Goal: Task Accomplishment & Management: Use online tool/utility

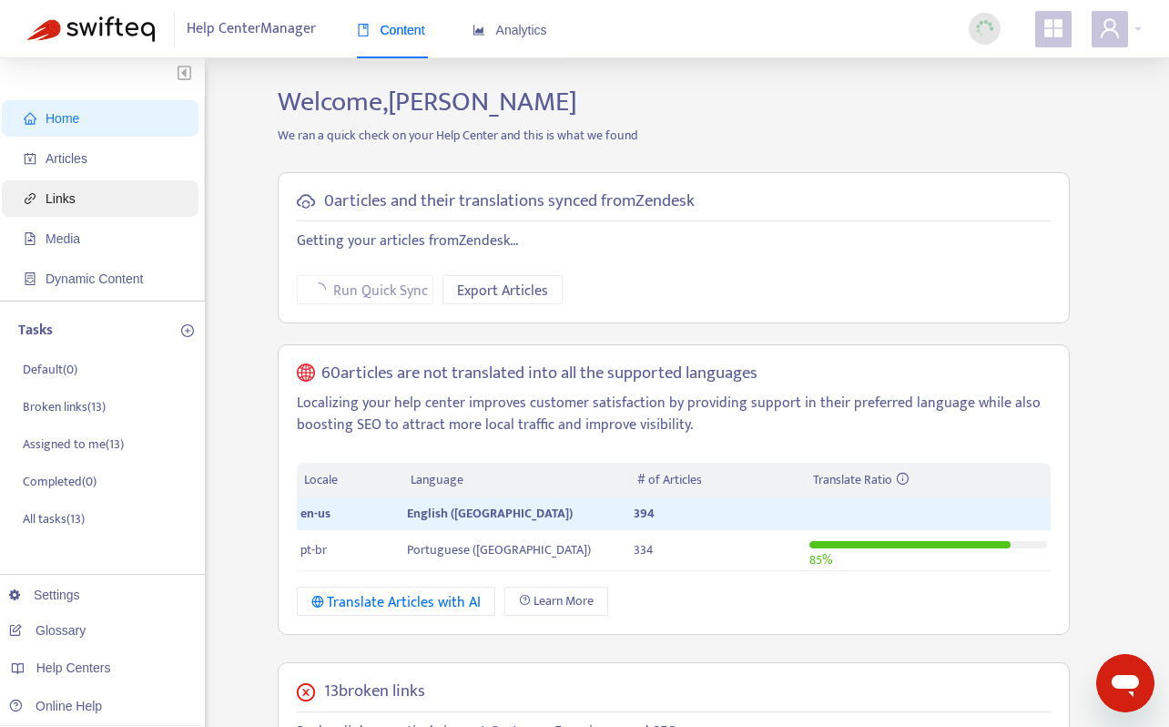
click at [63, 205] on span "Links" at bounding box center [61, 198] width 30 height 15
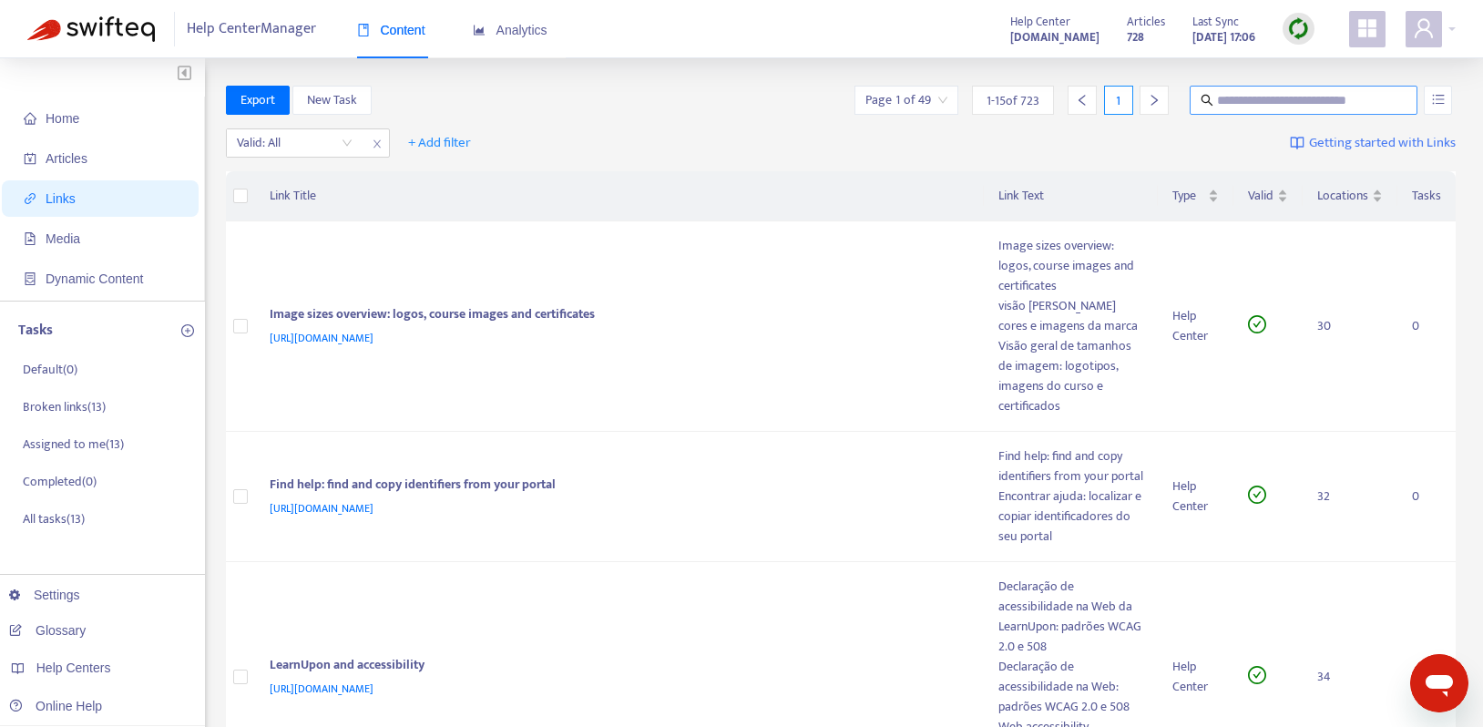
click at [1218, 92] on input "text" at bounding box center [1304, 100] width 175 height 20
paste input "**********"
type input "**********"
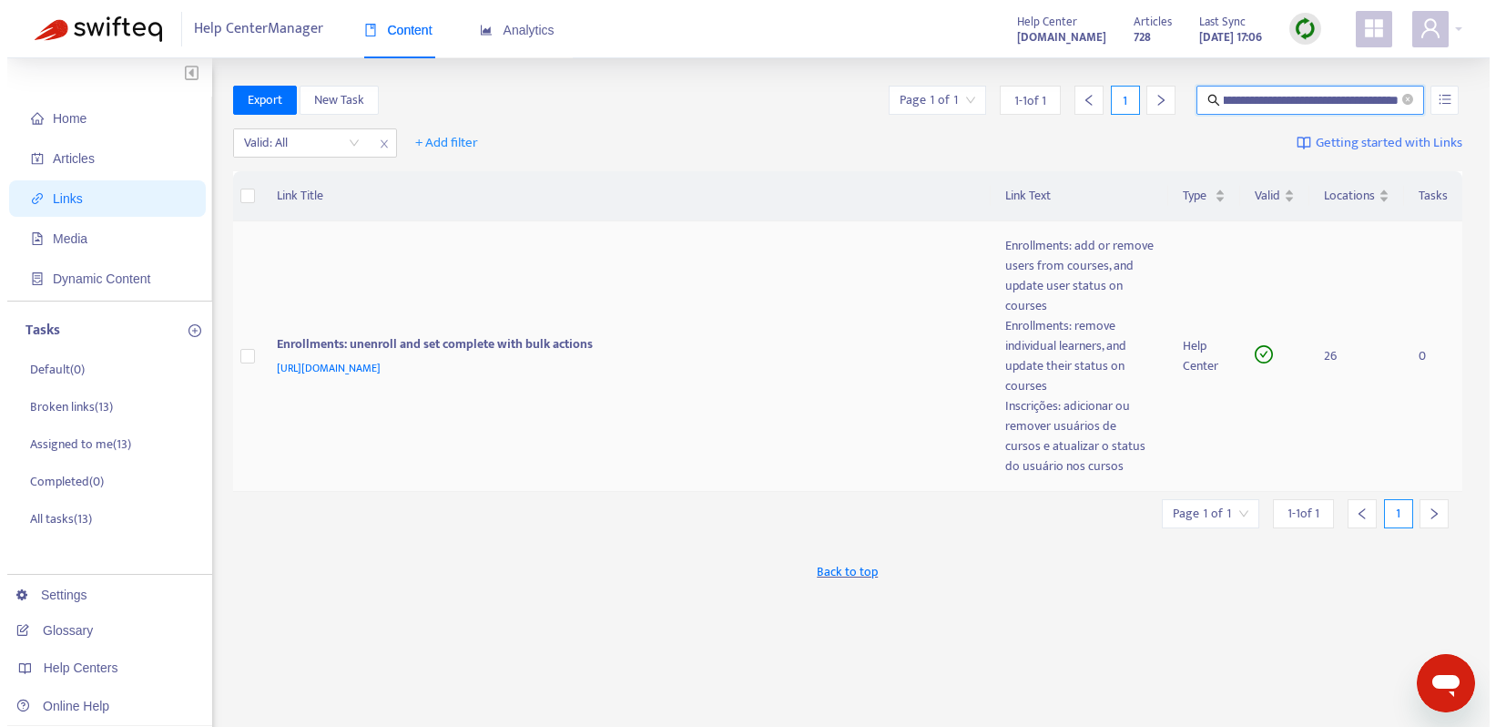
scroll to position [0, 0]
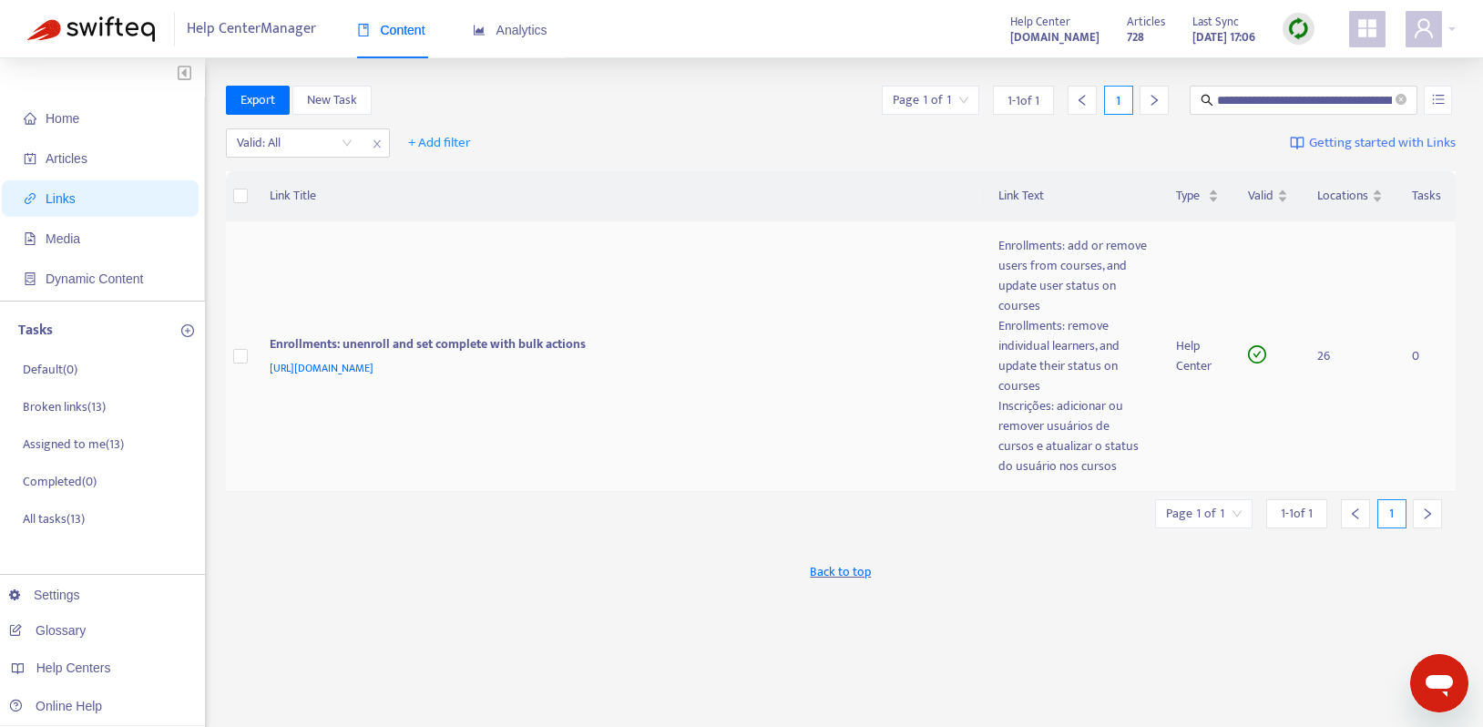
click at [1058, 296] on div "Enrollments: add or remove users from courses, and update user status on courses" at bounding box center [1072, 276] width 149 height 80
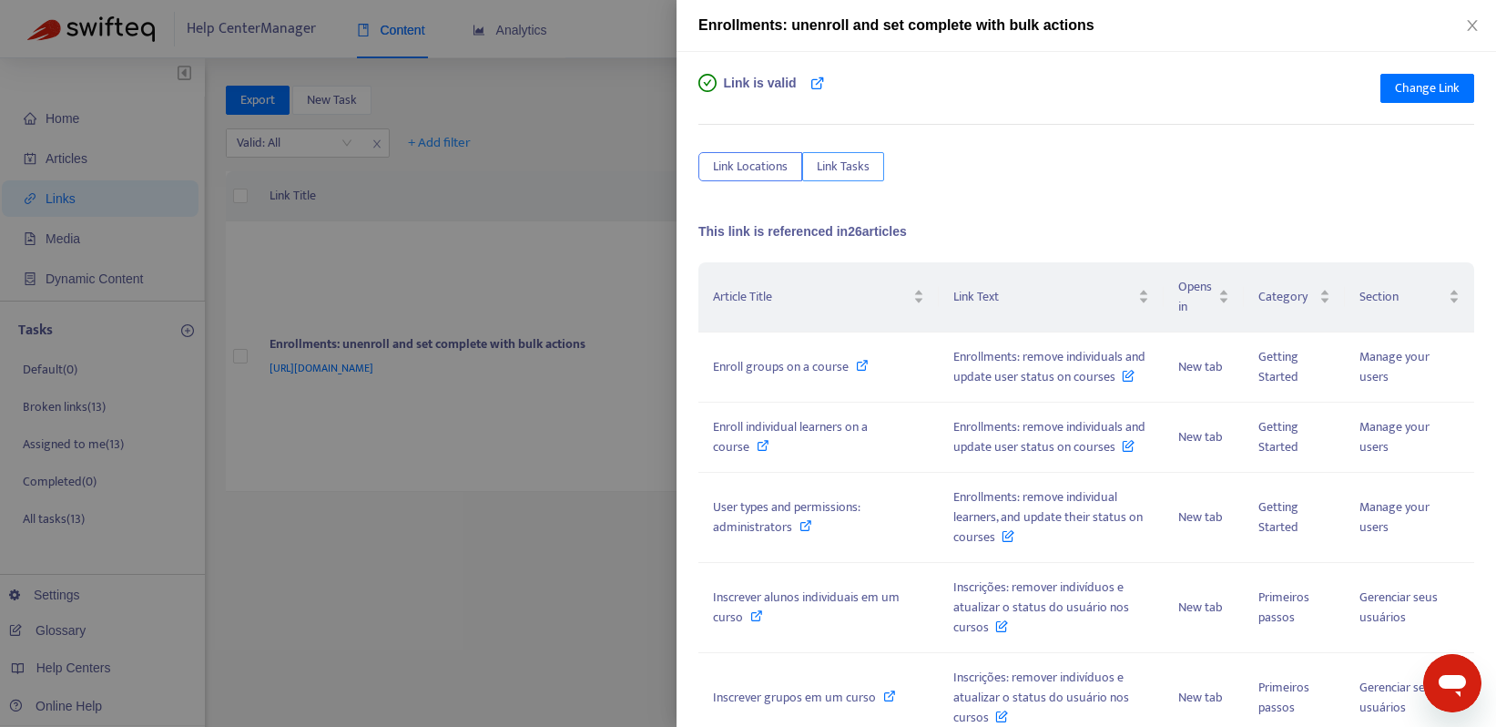
click at [830, 164] on span "Link Tasks" at bounding box center [843, 167] width 53 height 20
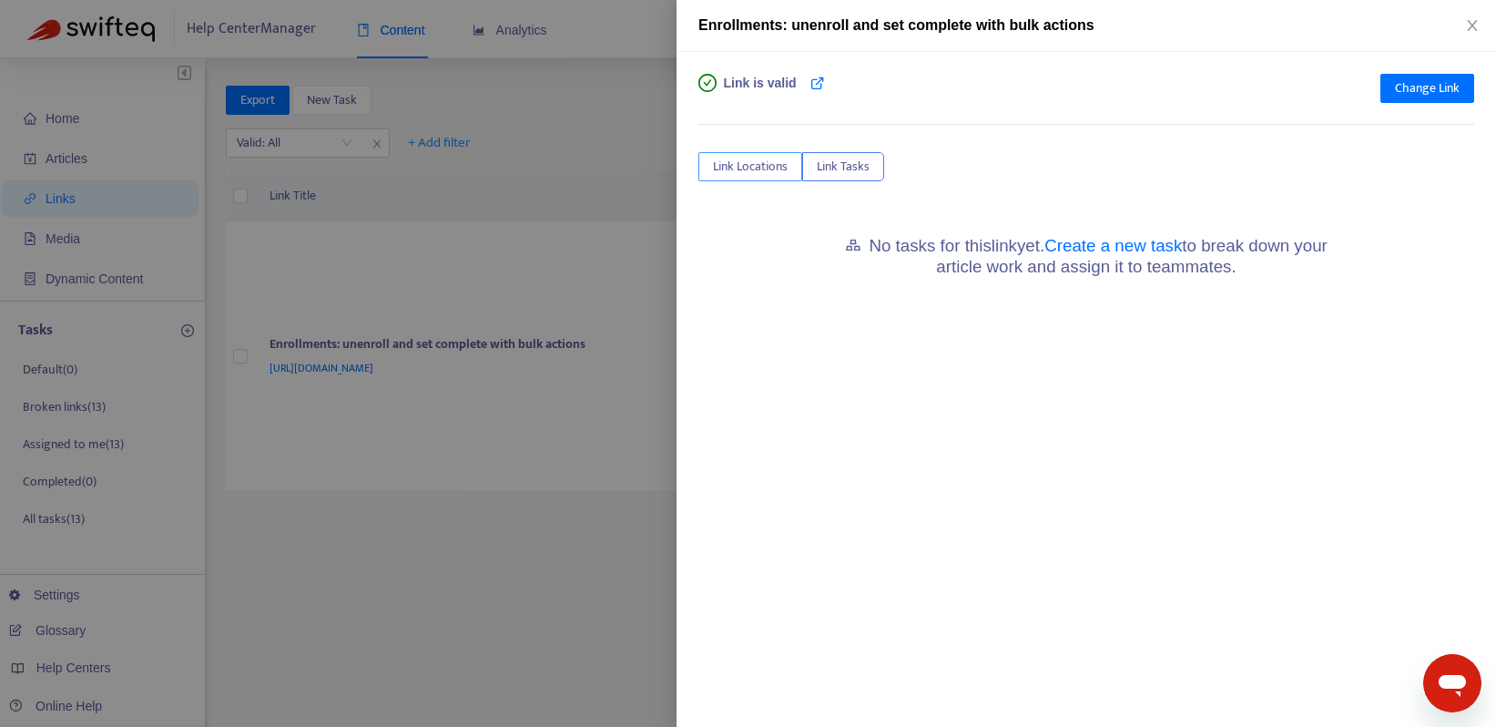
click at [747, 167] on span "Link Locations" at bounding box center [750, 167] width 75 height 20
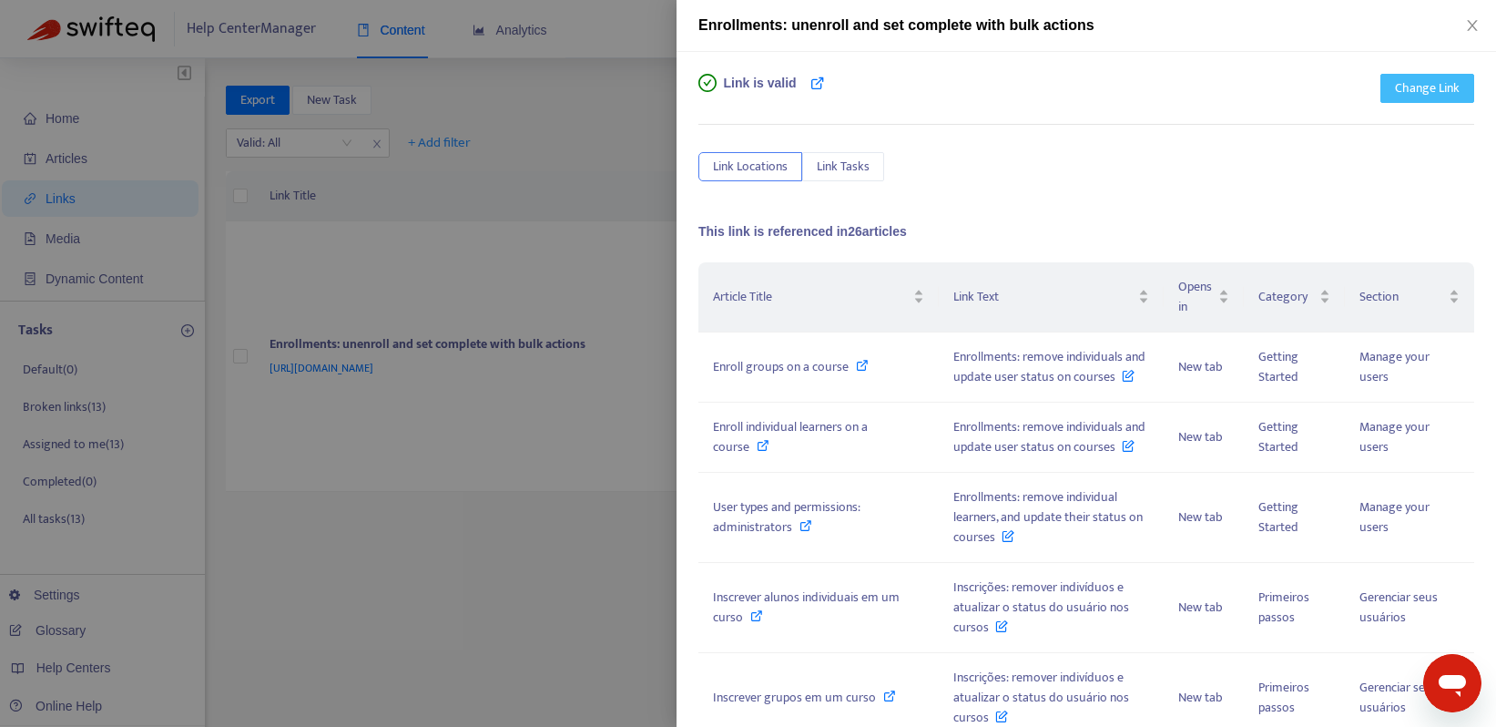
click at [1395, 82] on span "Change Link" at bounding box center [1427, 88] width 65 height 20
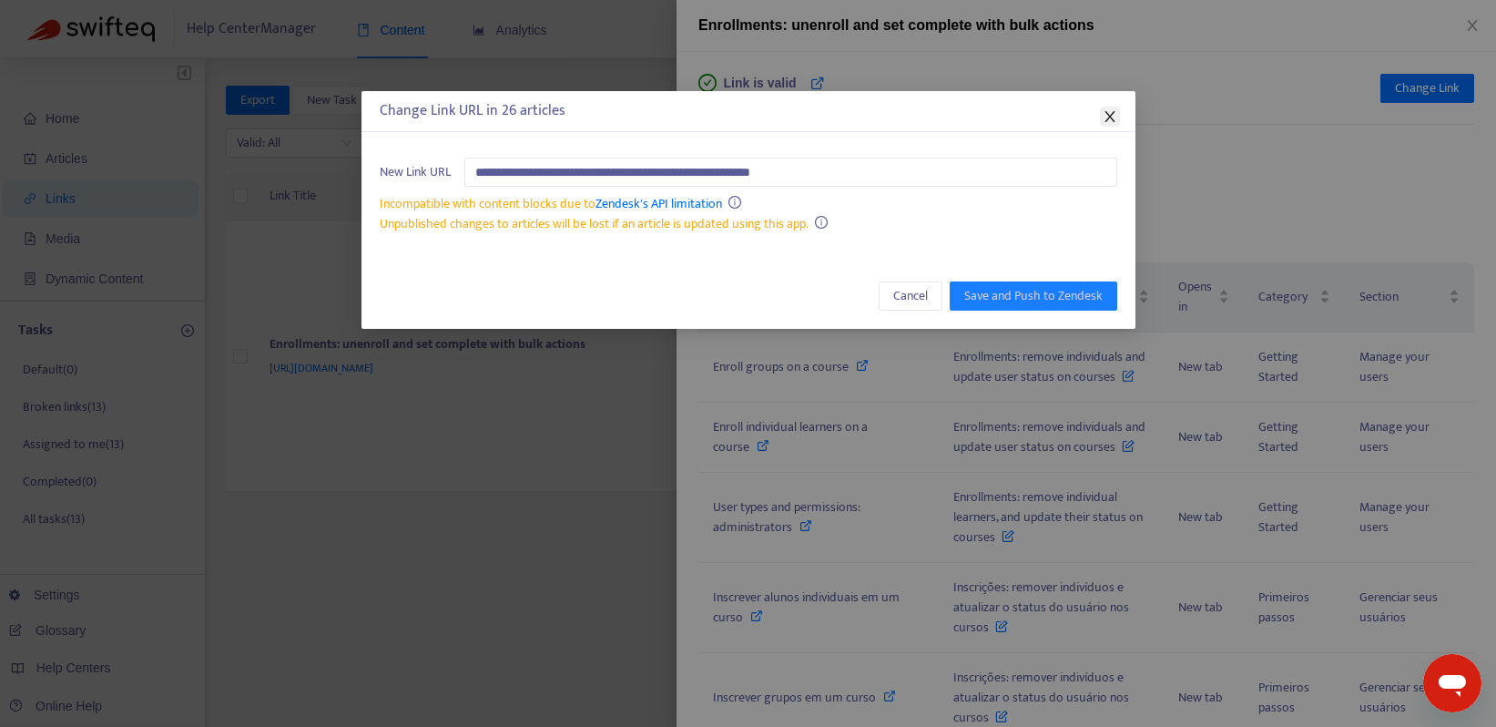
click at [1111, 110] on icon "close" at bounding box center [1110, 116] width 15 height 15
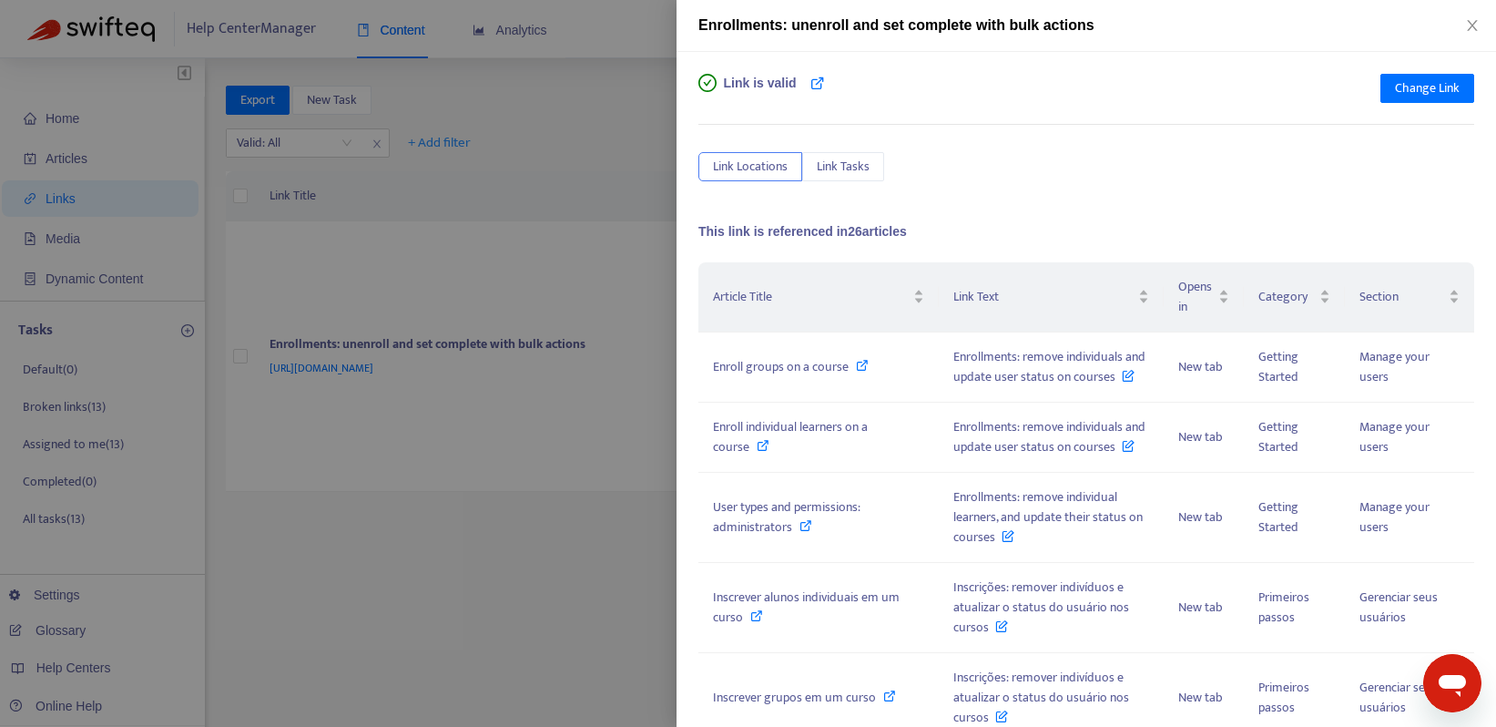
click at [471, 338] on div at bounding box center [748, 363] width 1496 height 727
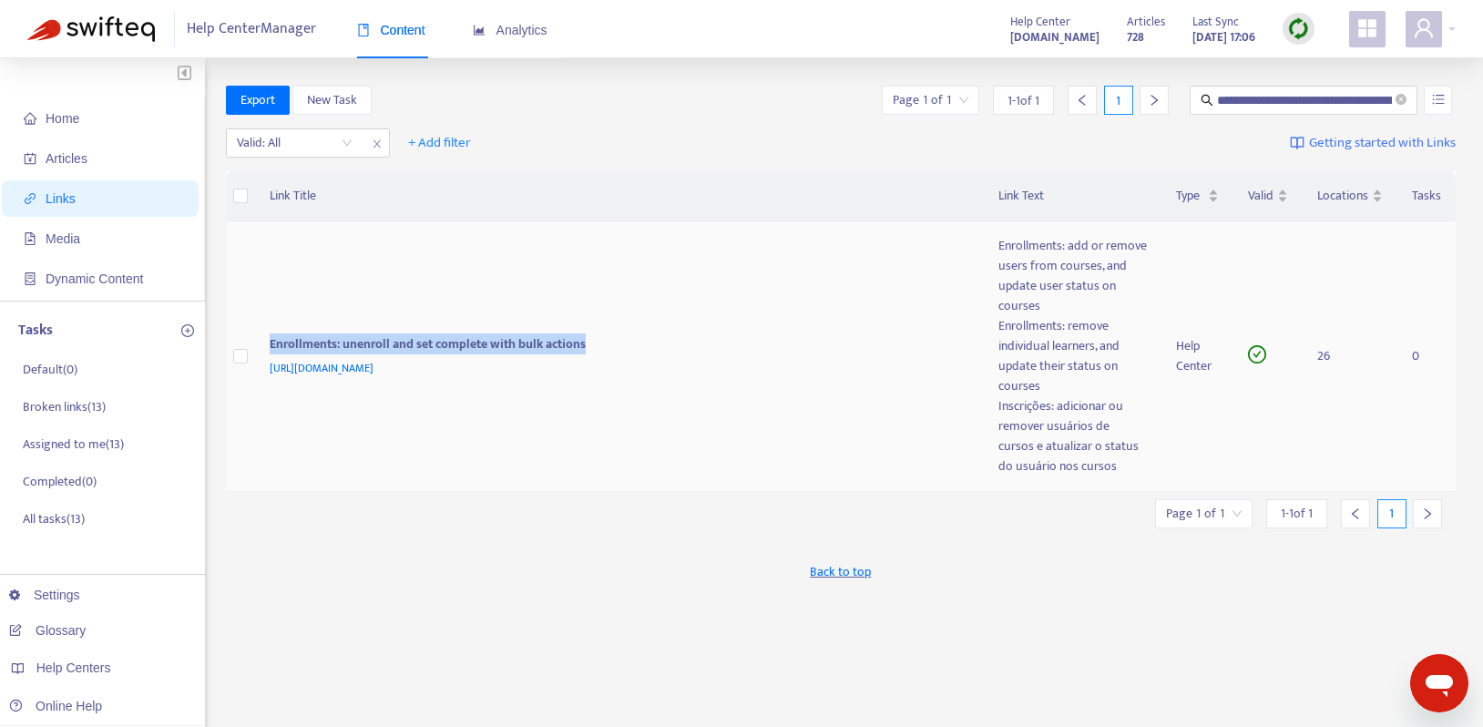
drag, startPoint x: 593, startPoint y: 347, endPoint x: 270, endPoint y: 349, distance: 323.3
click at [270, 349] on div "Enrollments: unenroll and set complete with bulk actions" at bounding box center [616, 346] width 693 height 24
copy div "Enrollments: unenroll and set complete with bulk actions"
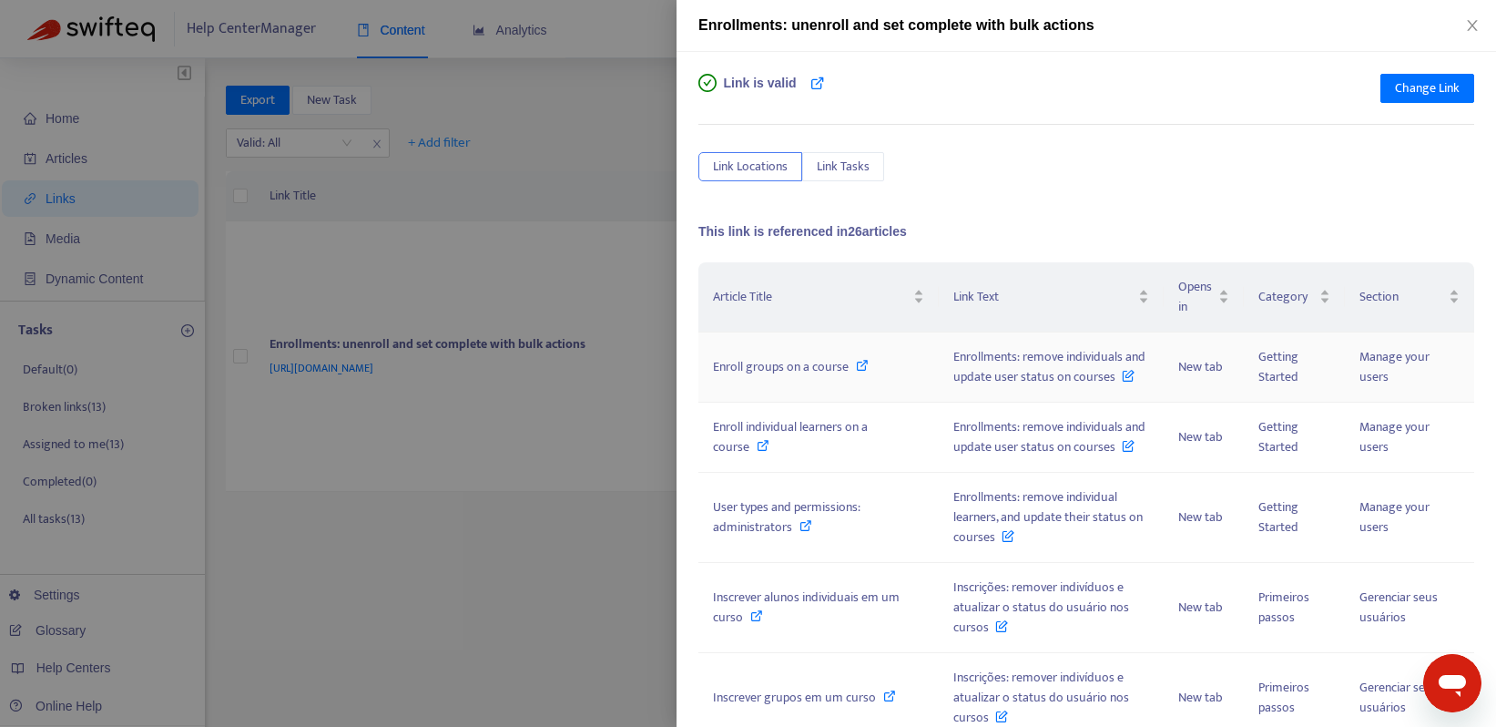
click at [1122, 382] on icon at bounding box center [1128, 372] width 13 height 20
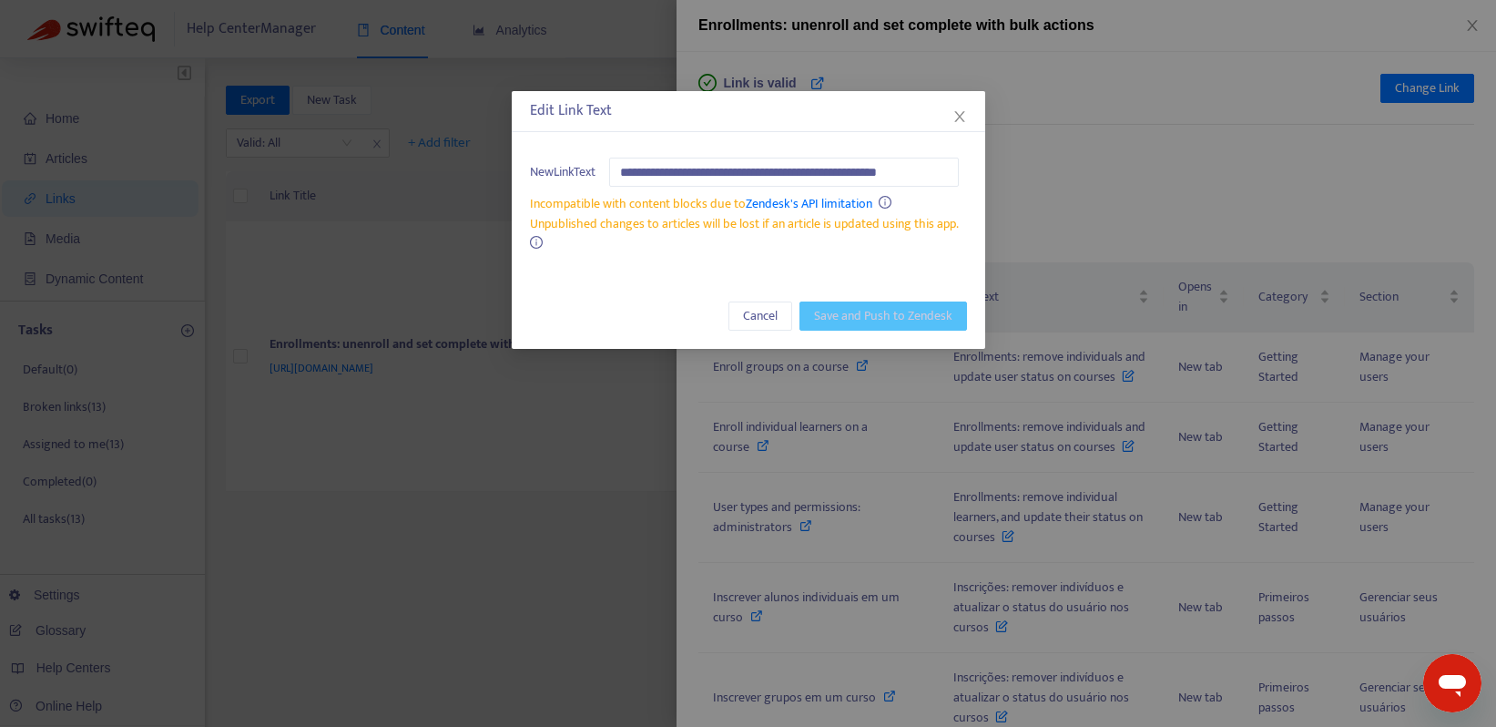
scroll to position [0, 4]
type input "**********"
click at [863, 319] on span "Save and Push to Zendesk" at bounding box center [883, 316] width 138 height 20
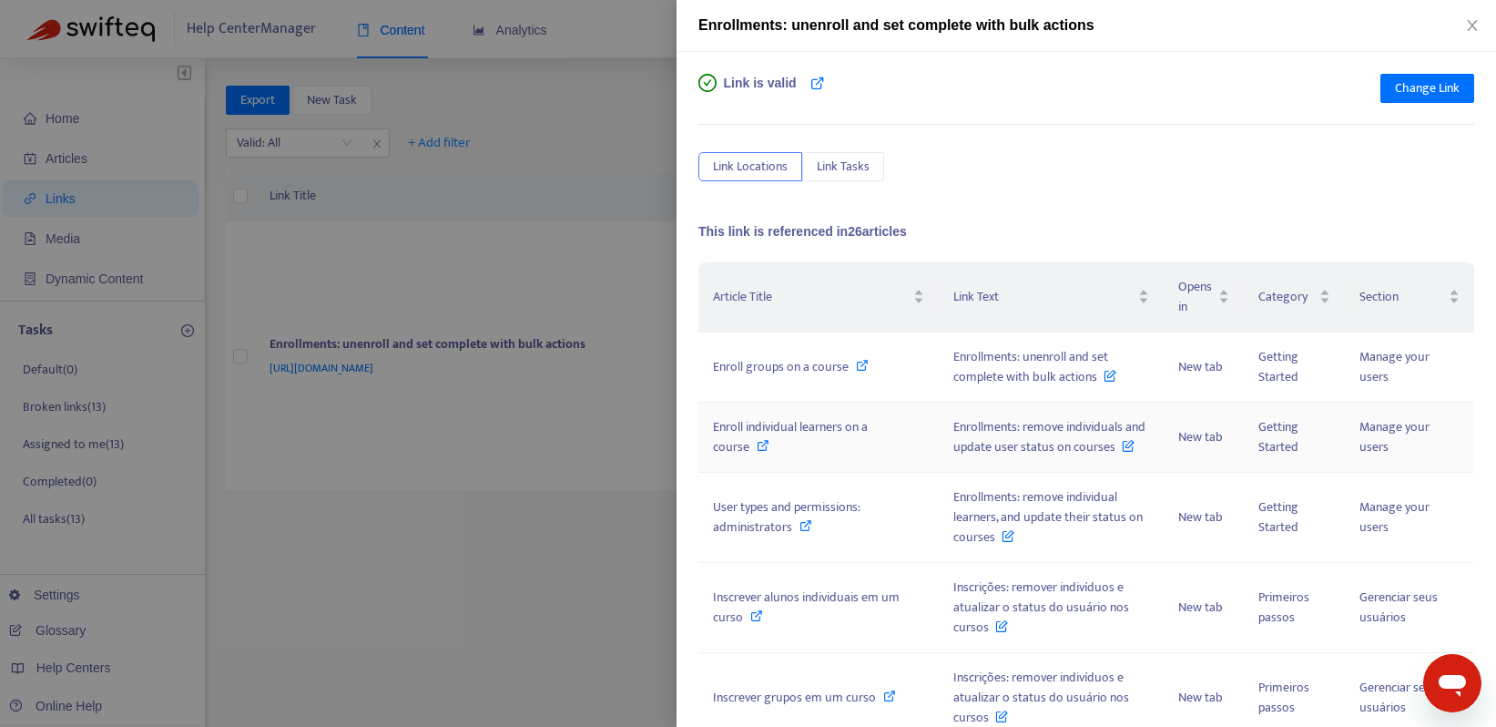
click at [1122, 452] on icon at bounding box center [1128, 442] width 13 height 20
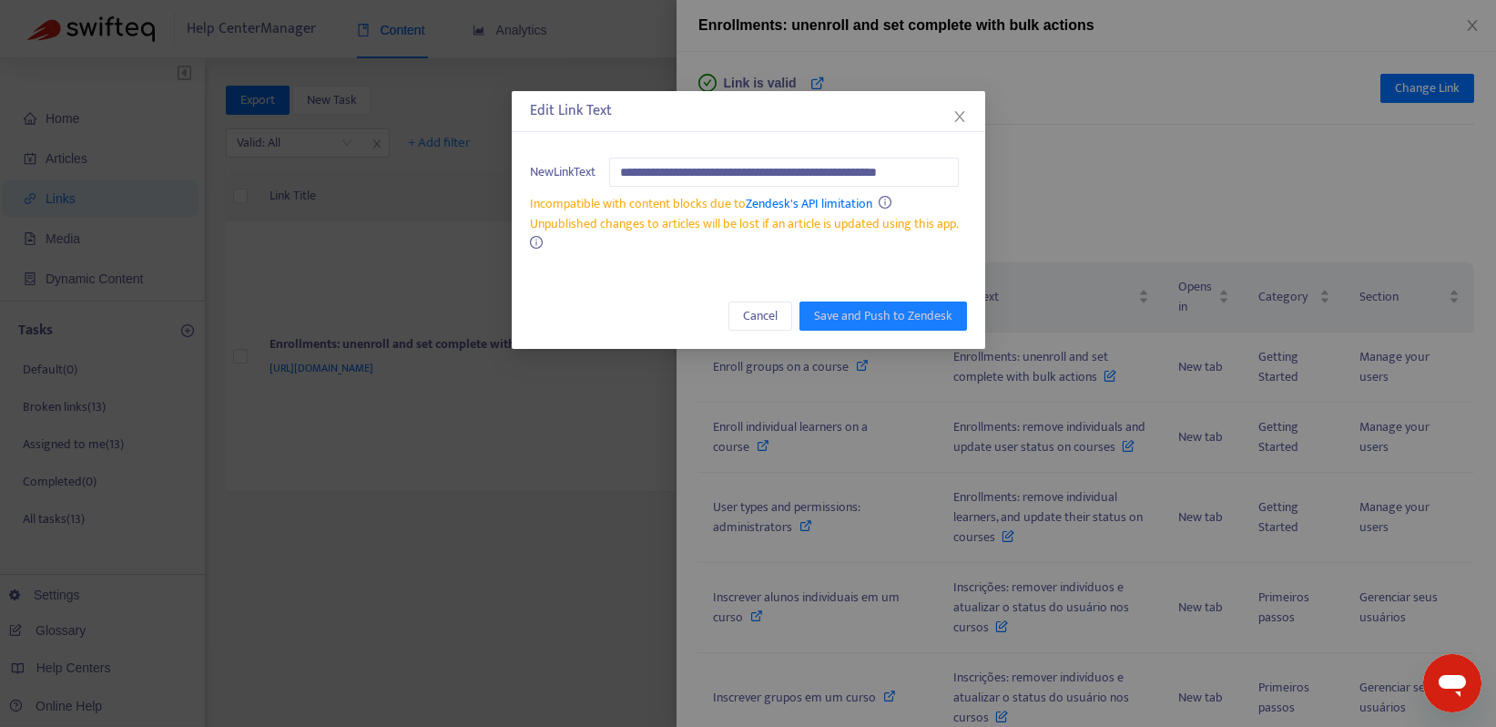
scroll to position [0, 4]
type input "**********"
click at [915, 313] on span "Save and Push to Zendesk" at bounding box center [883, 316] width 138 height 20
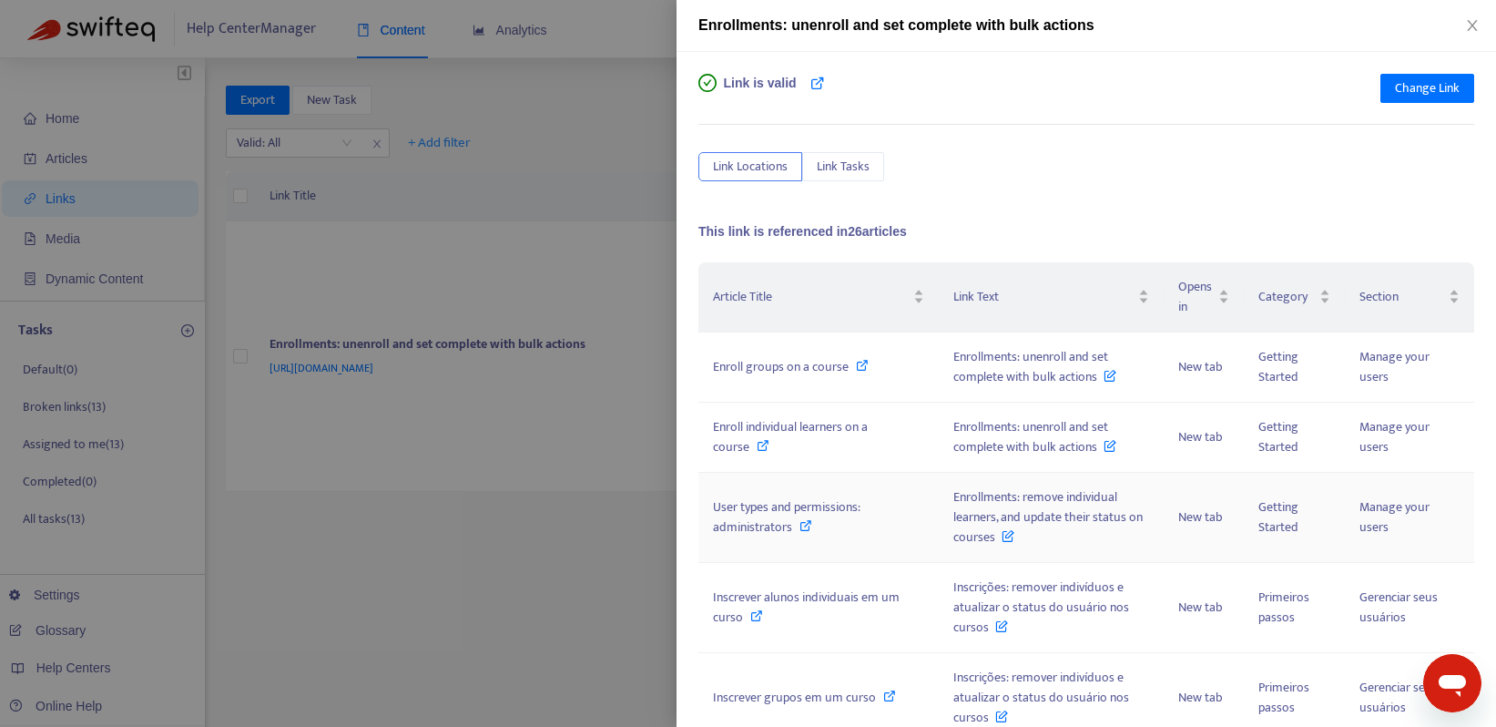
click at [1014, 535] on icon at bounding box center [1008, 532] width 13 height 20
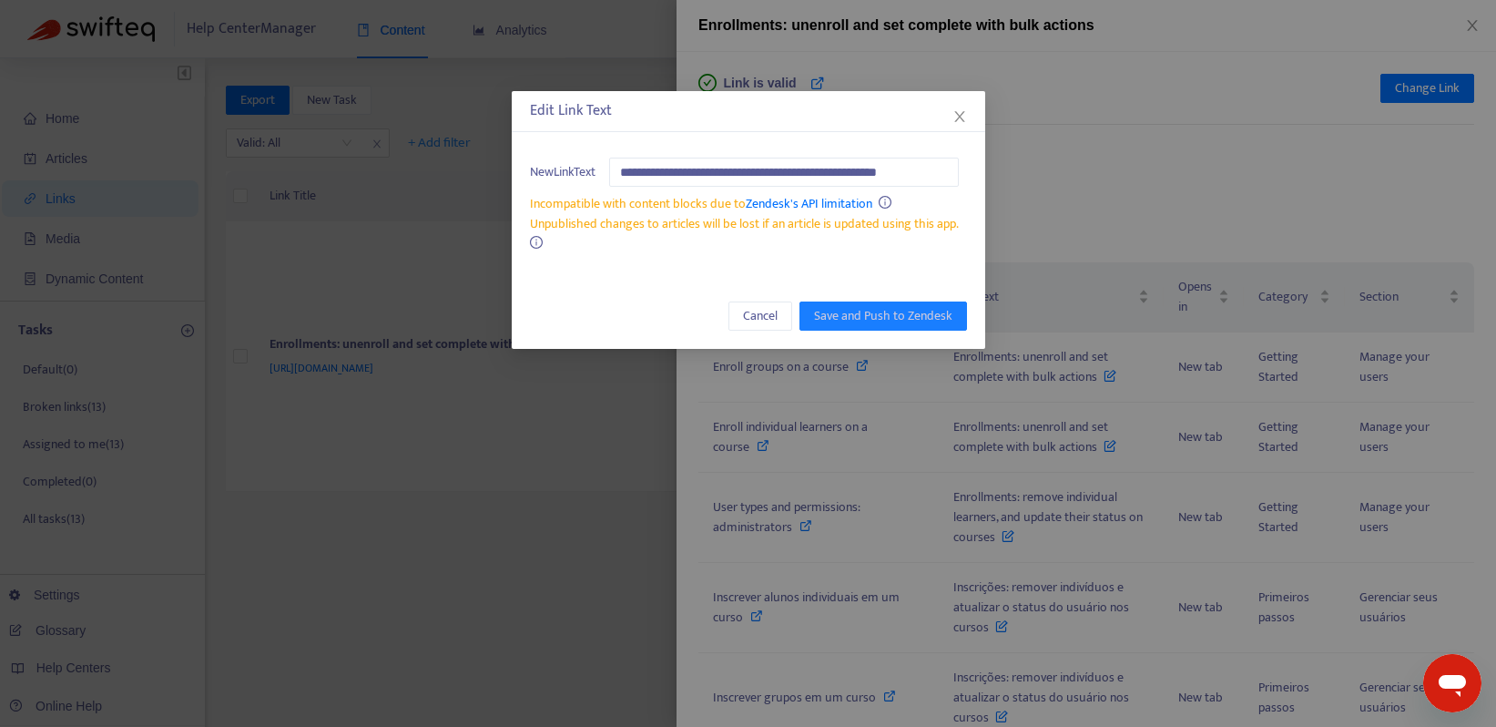
scroll to position [0, 4]
type input "**********"
click at [922, 307] on span "Save and Push to Zendesk" at bounding box center [883, 316] width 138 height 20
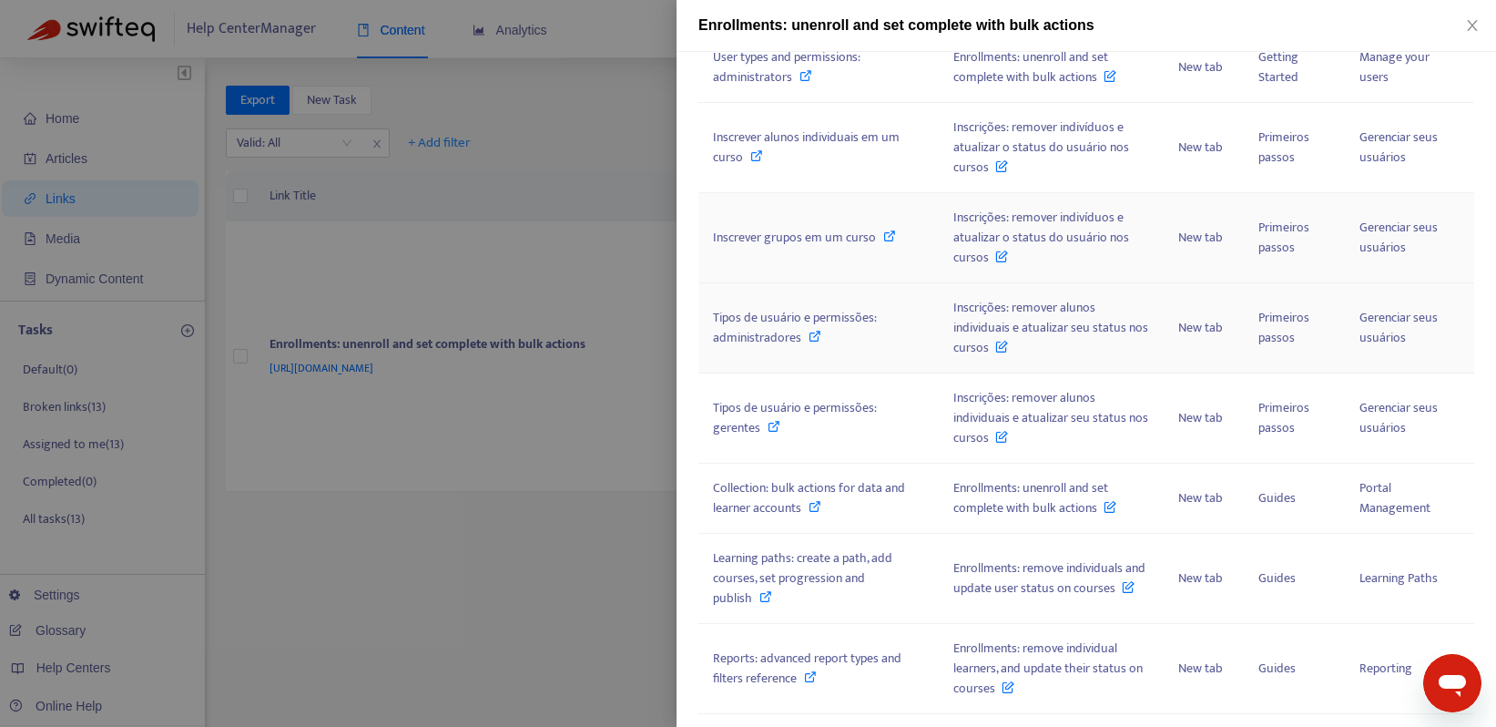
scroll to position [532, 0]
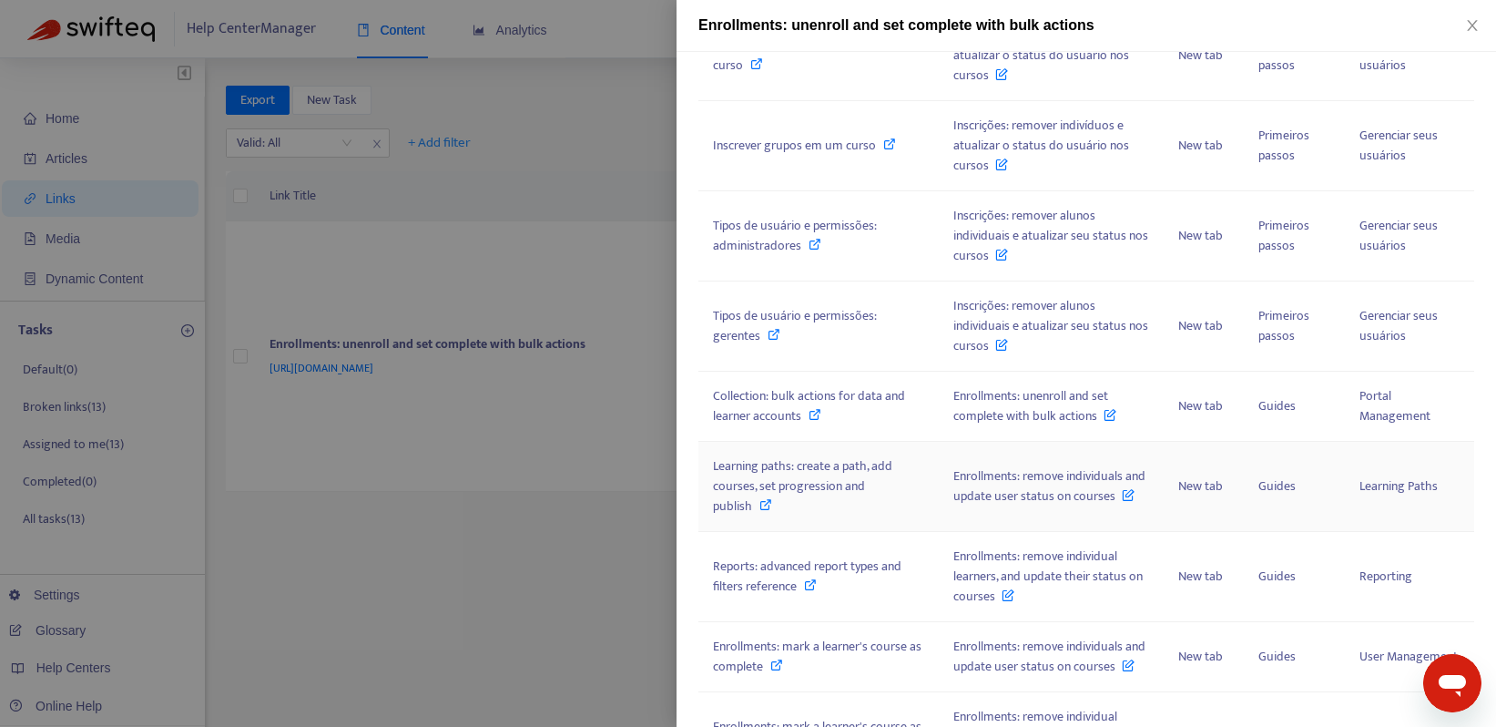
click at [1122, 501] on icon at bounding box center [1128, 491] width 13 height 20
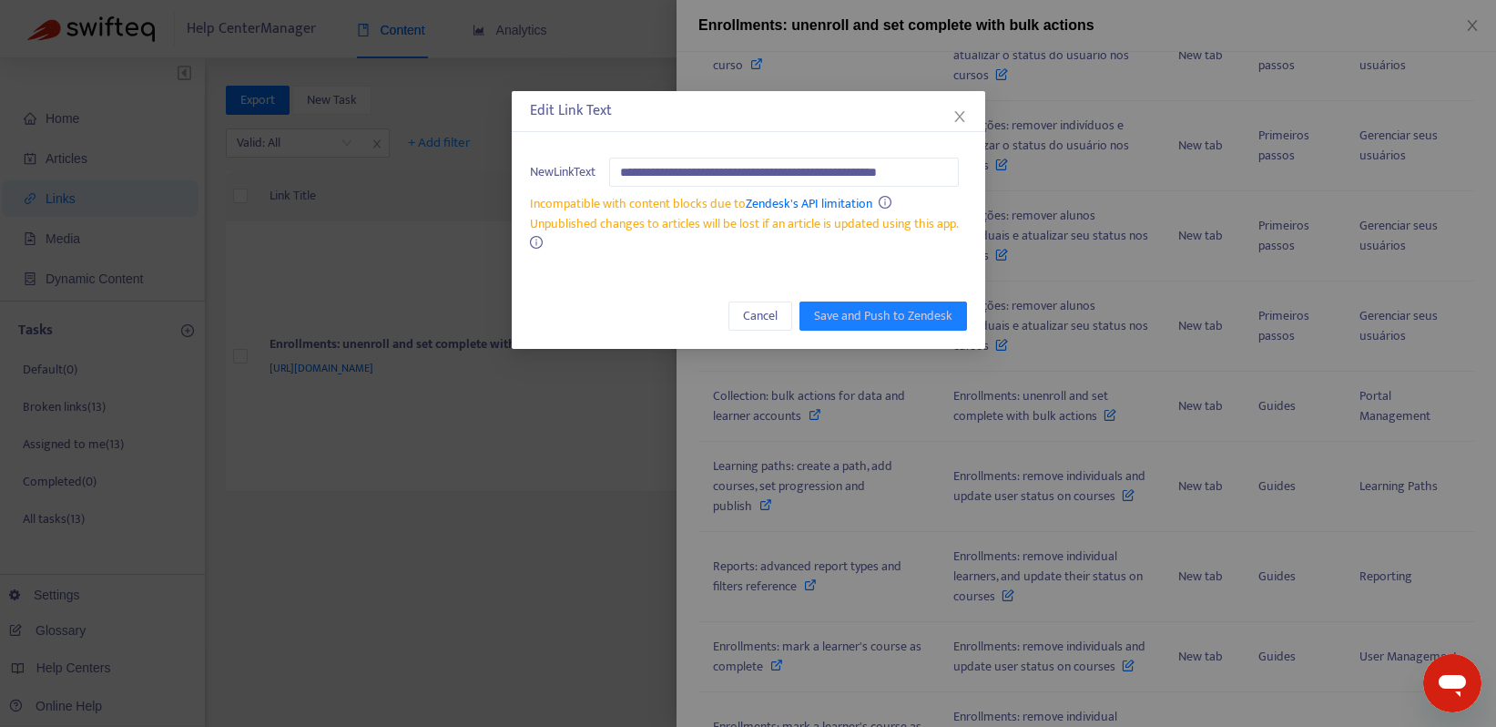
scroll to position [0, 4]
type input "**********"
click at [894, 316] on span "Save and Push to Zendesk" at bounding box center [883, 316] width 138 height 20
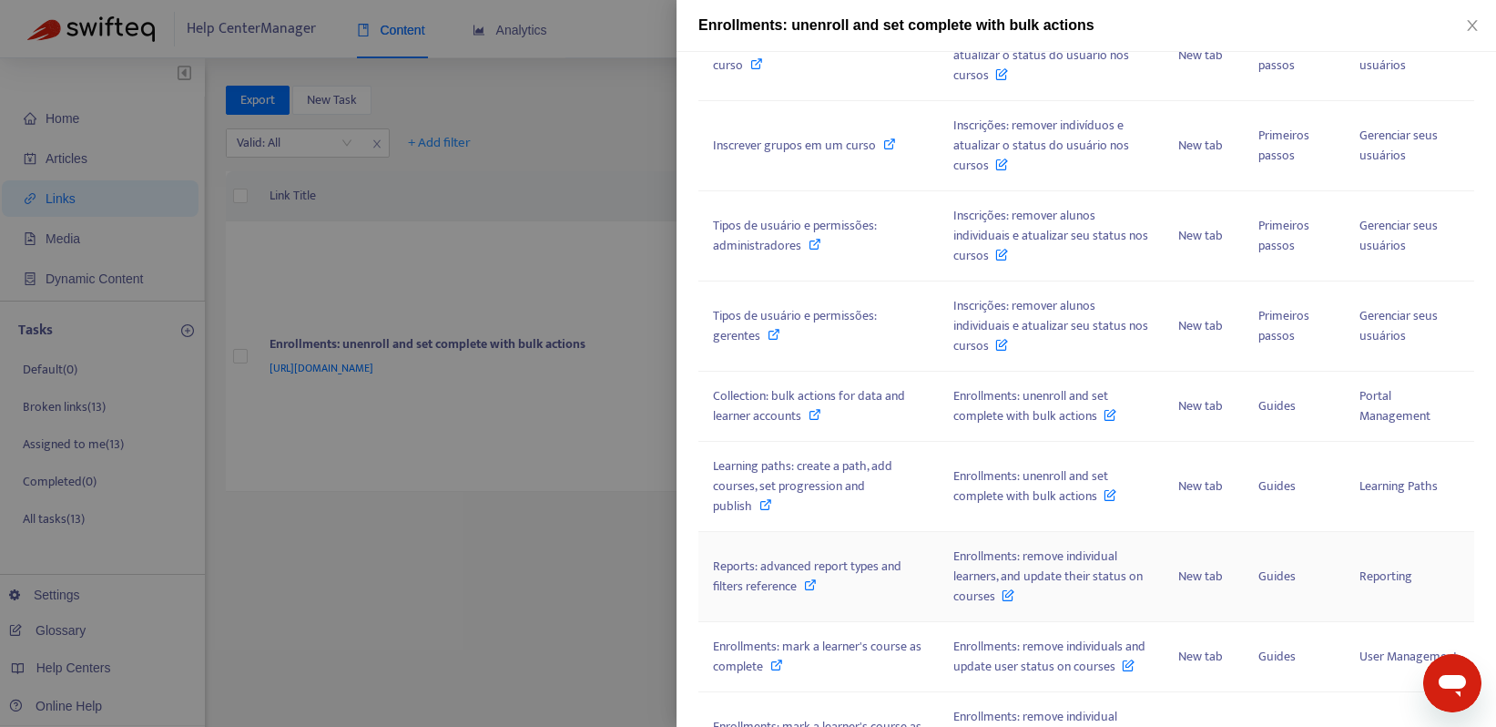
click at [1014, 593] on icon at bounding box center [1008, 591] width 13 height 20
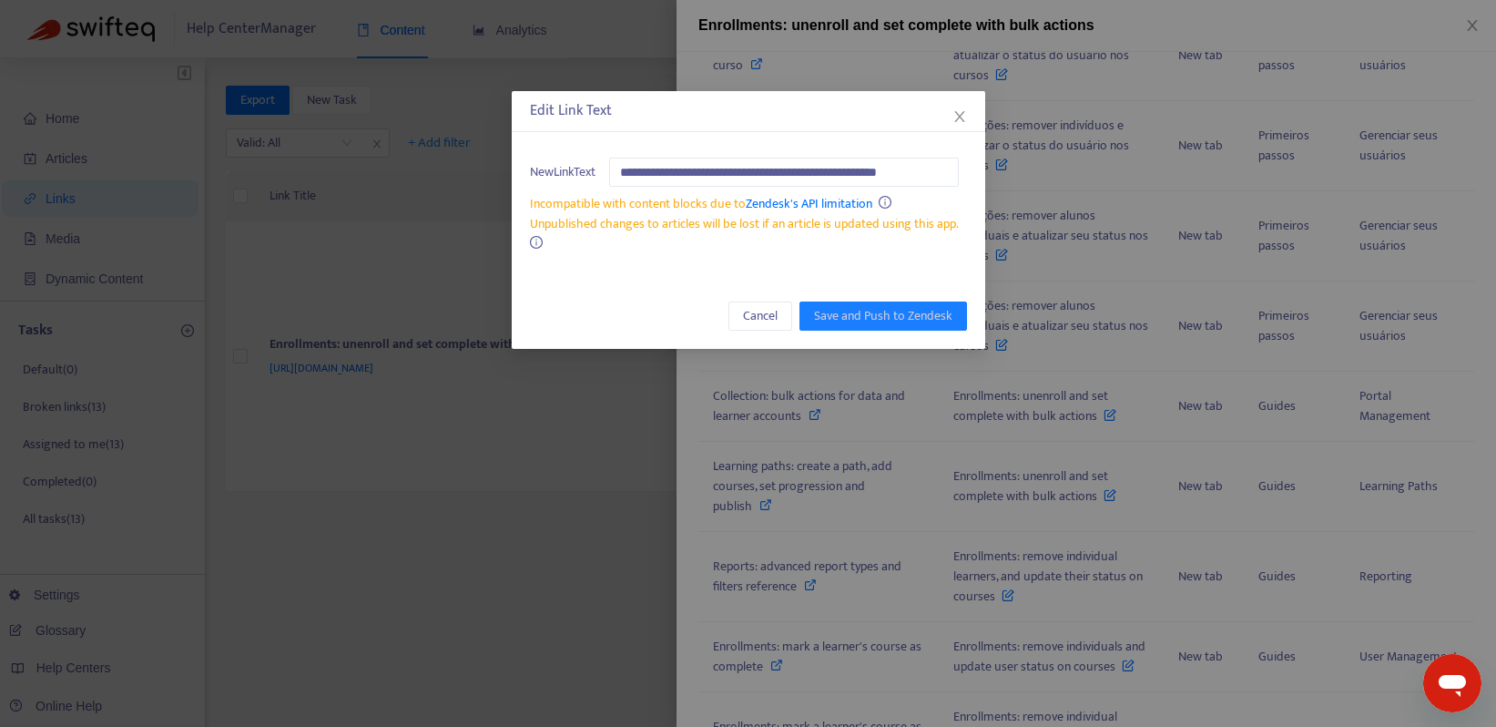
scroll to position [0, 4]
type input "**********"
click at [875, 308] on span "Save and Push to Zendesk" at bounding box center [883, 316] width 138 height 20
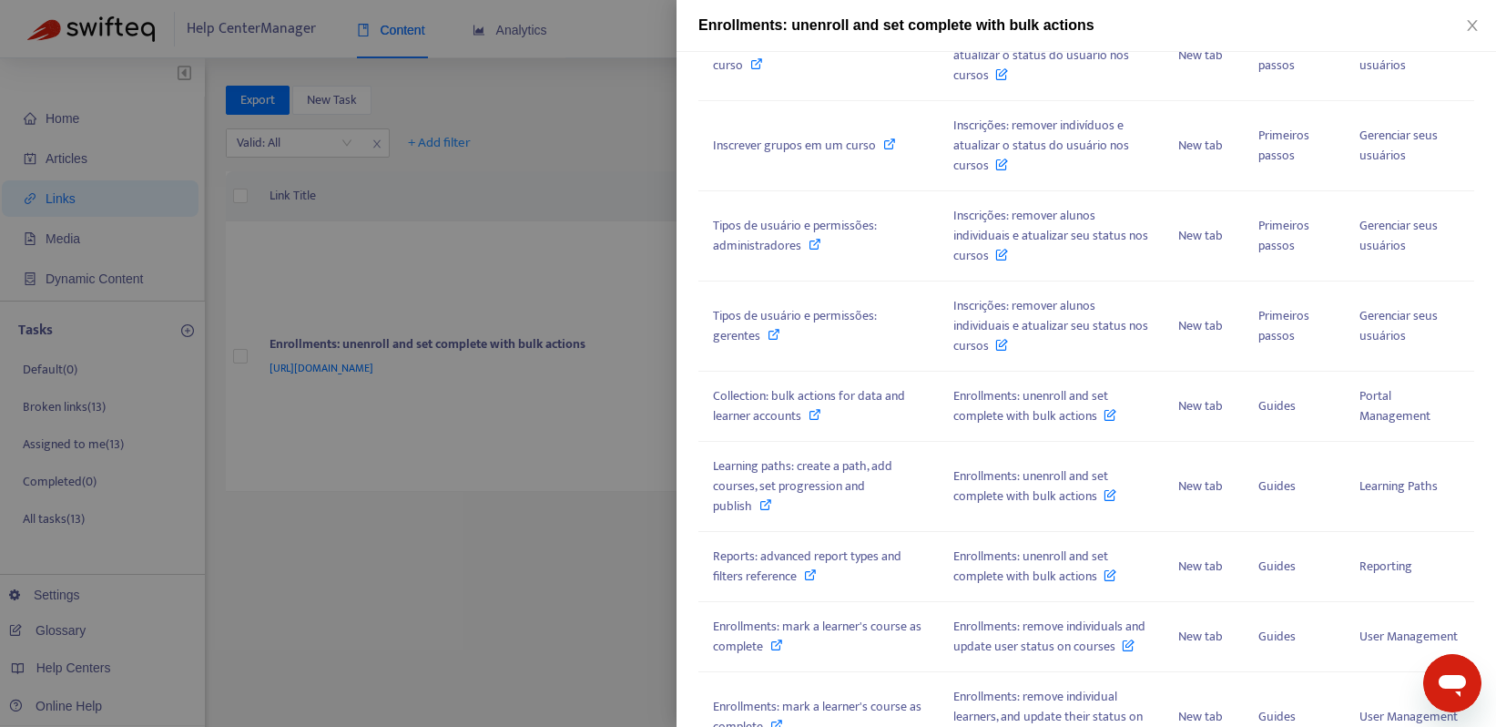
scroll to position [555, 0]
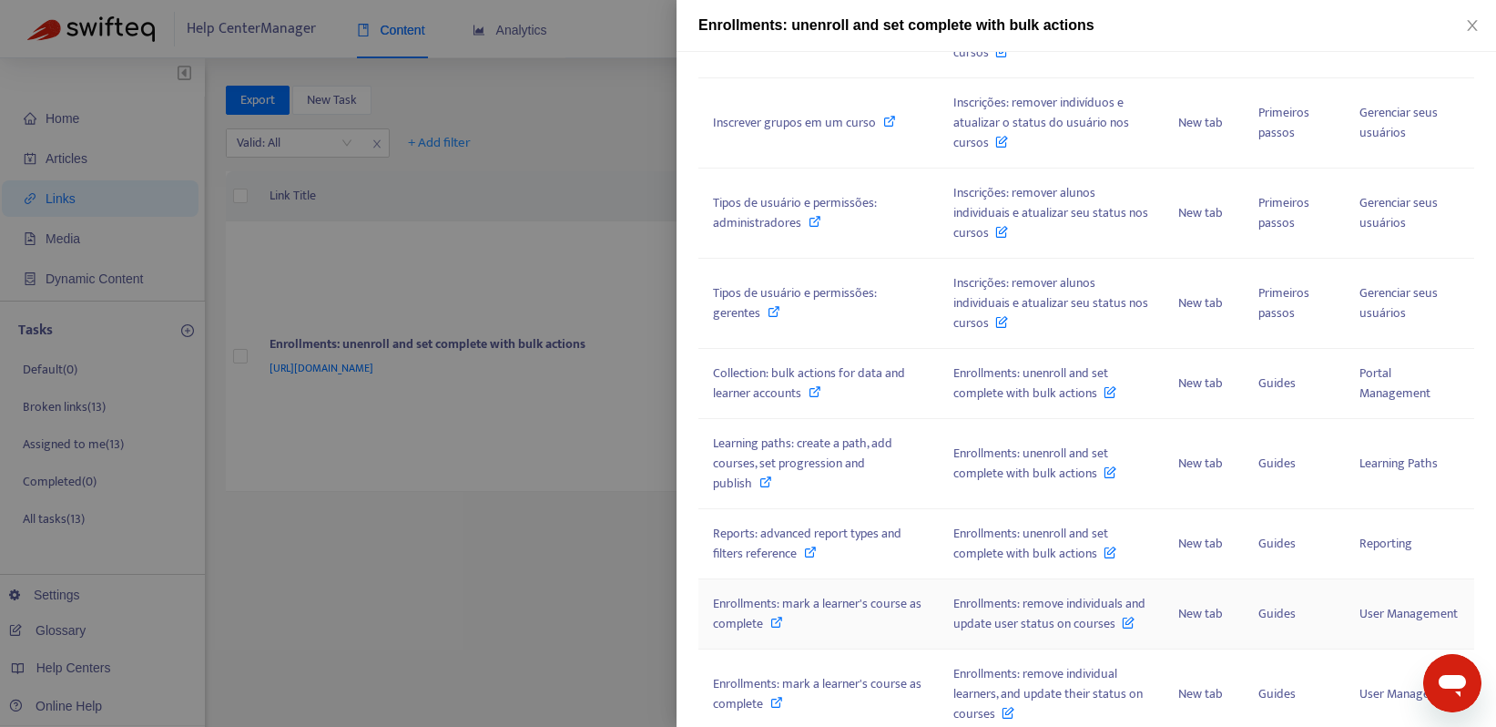
click at [1122, 628] on icon at bounding box center [1128, 618] width 13 height 20
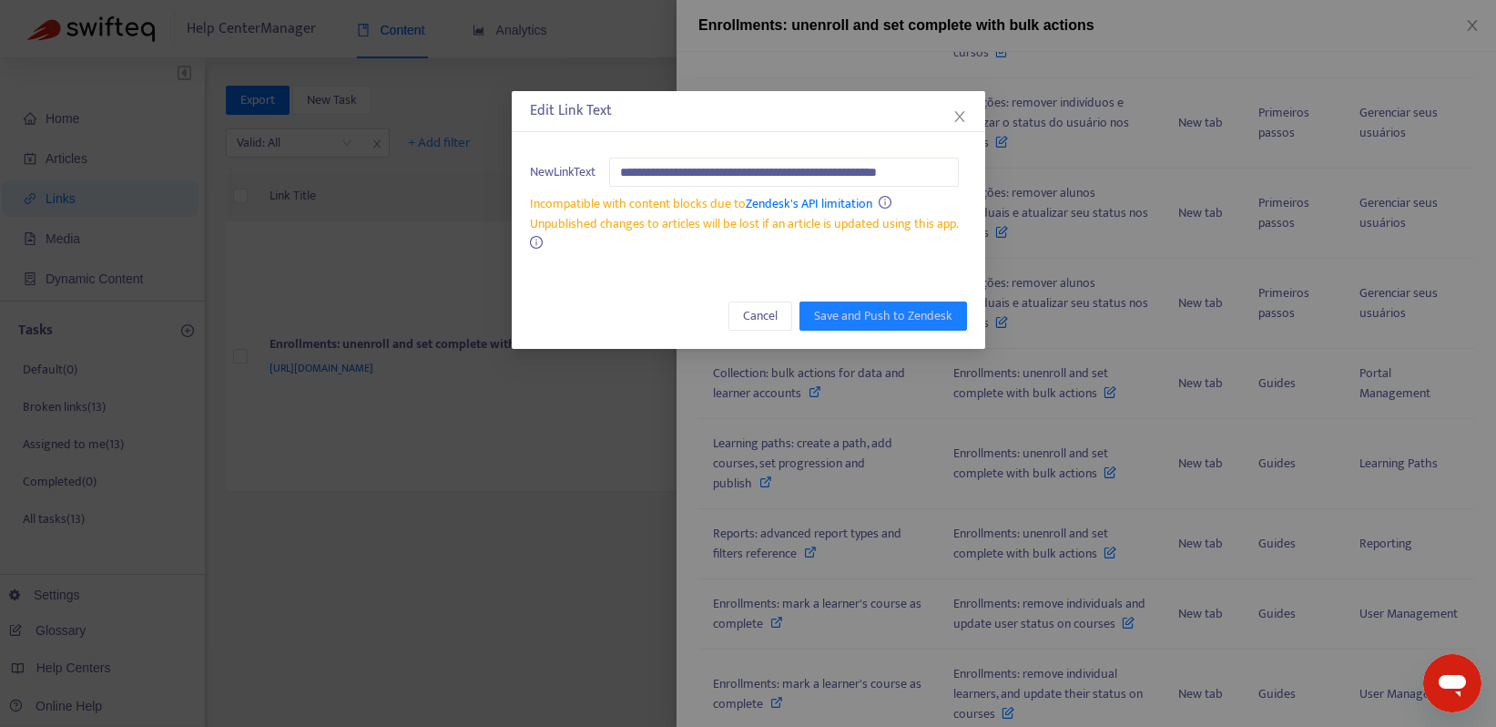
scroll to position [0, 4]
type input "**********"
click at [842, 317] on span "Save and Push to Zendesk" at bounding box center [883, 316] width 138 height 20
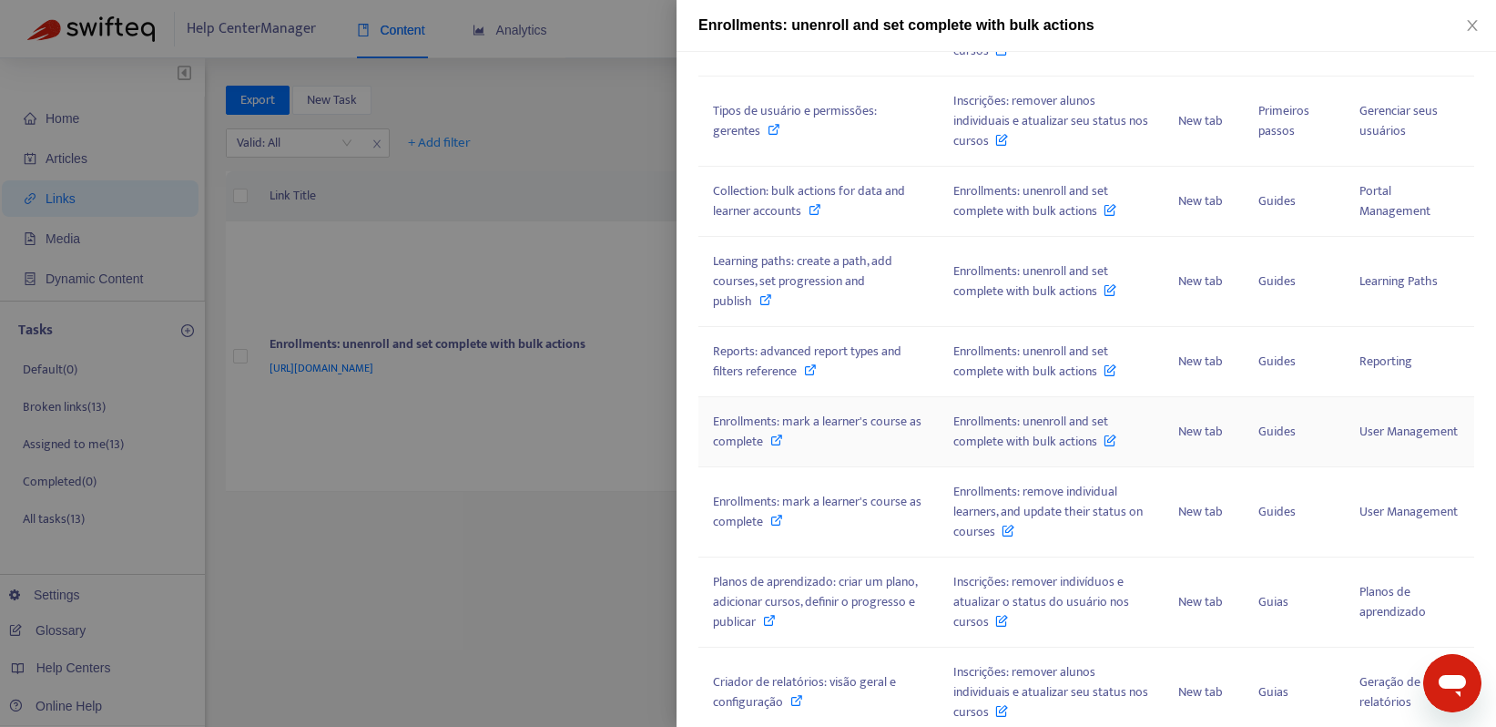
scroll to position [746, 0]
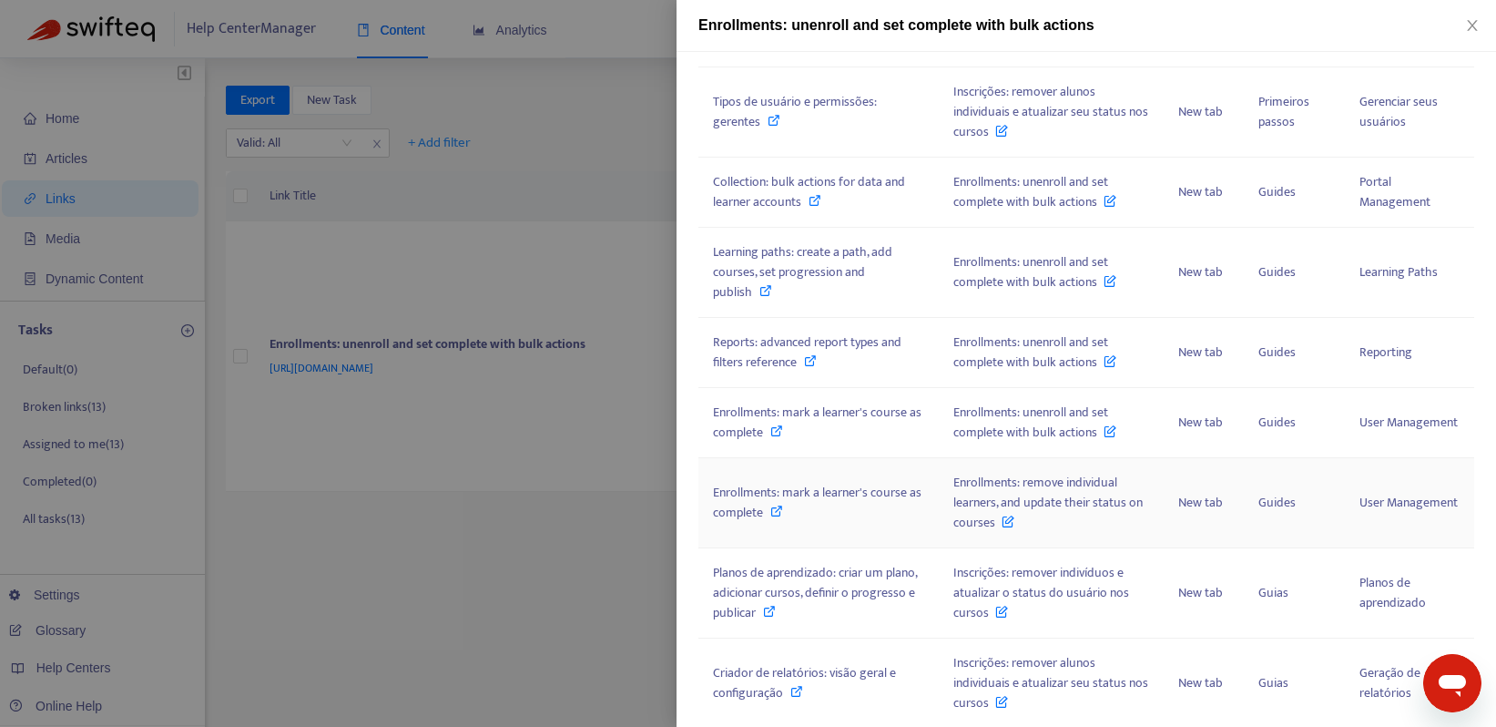
click at [1014, 520] on icon at bounding box center [1008, 517] width 13 height 20
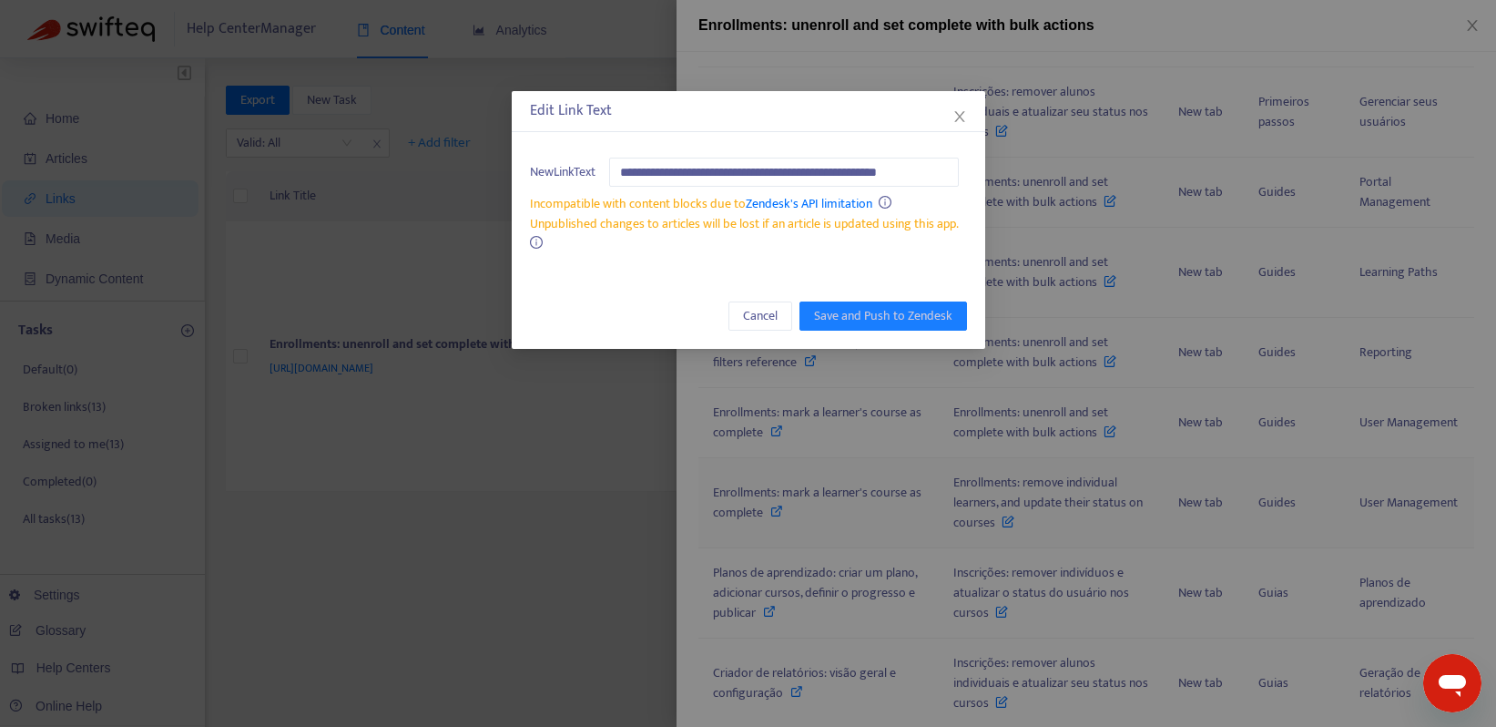
scroll to position [0, 4]
type input "**********"
click at [897, 303] on button "Save and Push to Zendesk" at bounding box center [884, 315] width 168 height 29
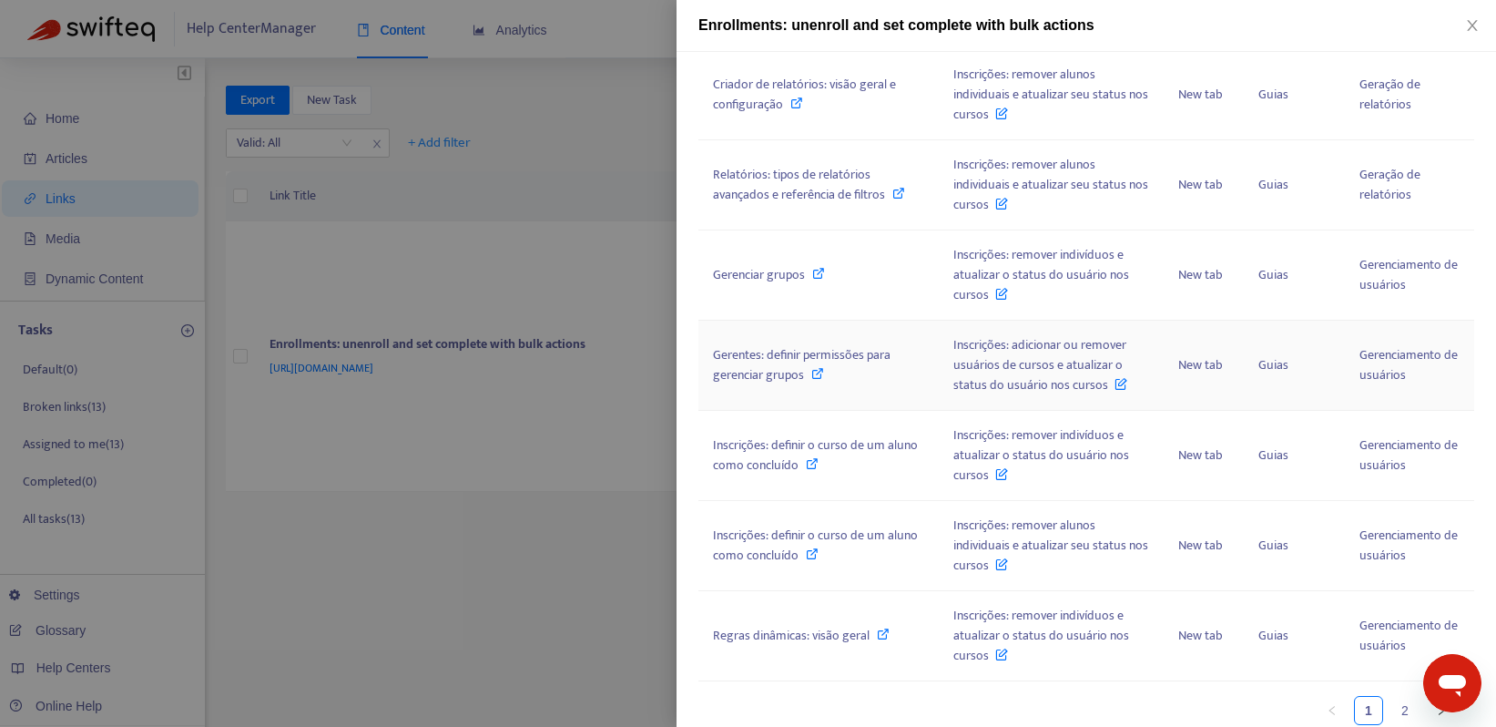
scroll to position [1327, 0]
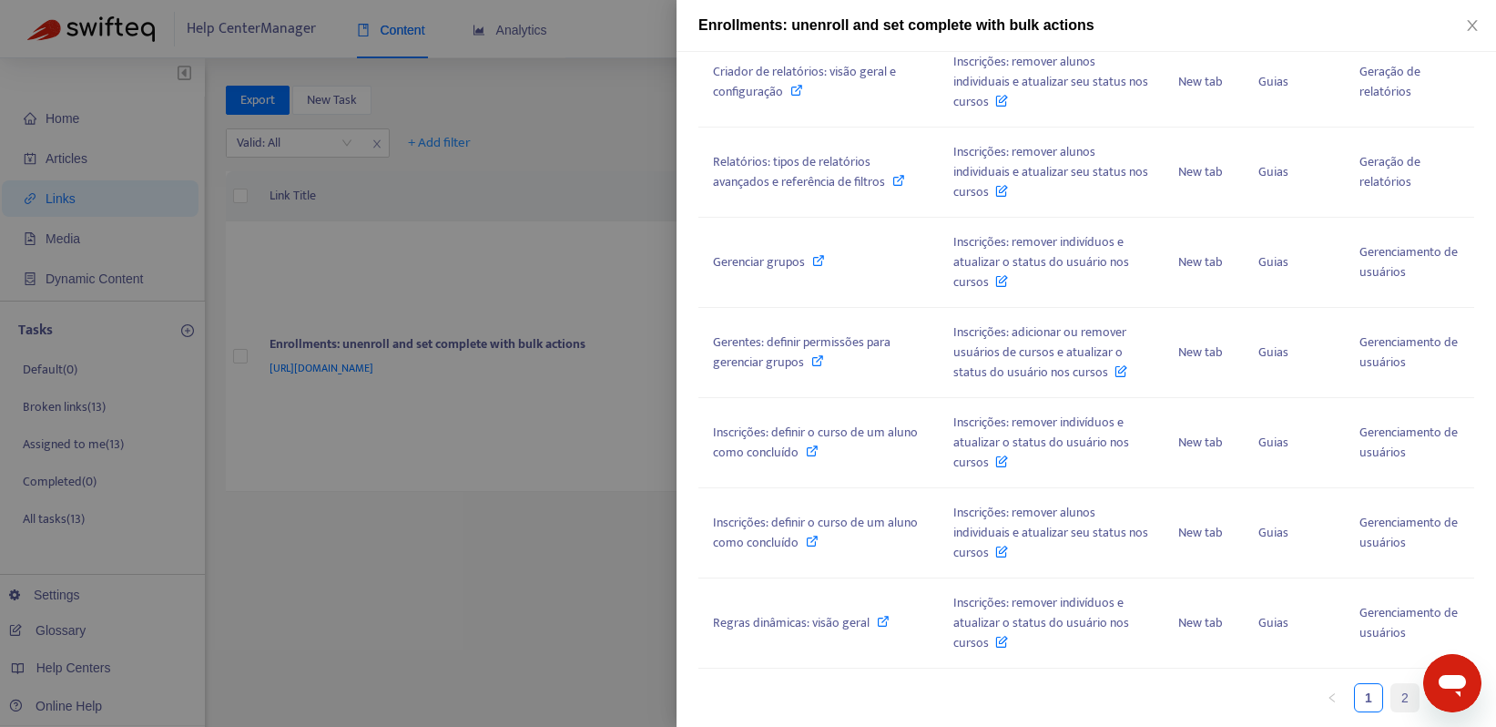
click at [1391, 693] on link "2" at bounding box center [1404, 697] width 27 height 27
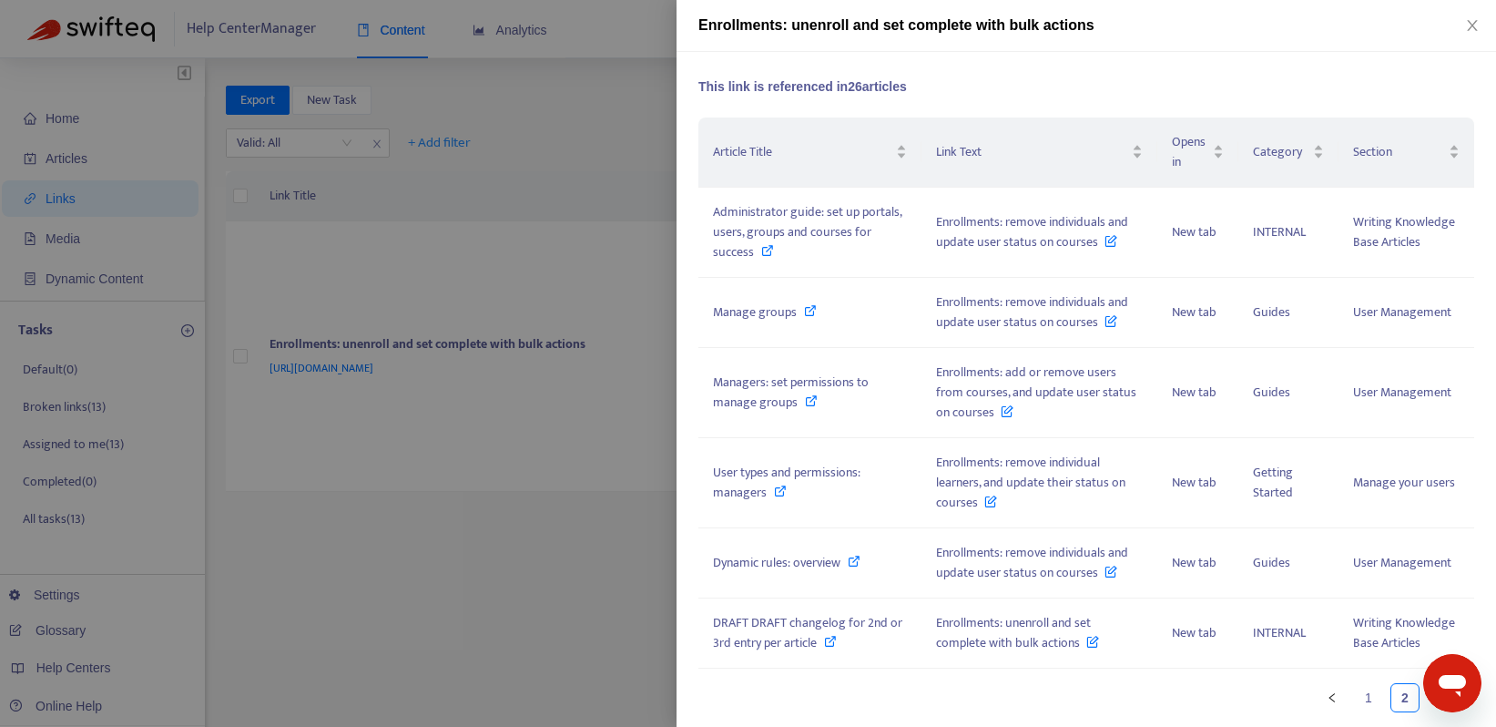
scroll to position [145, 0]
click at [1105, 237] on icon at bounding box center [1111, 237] width 13 height 20
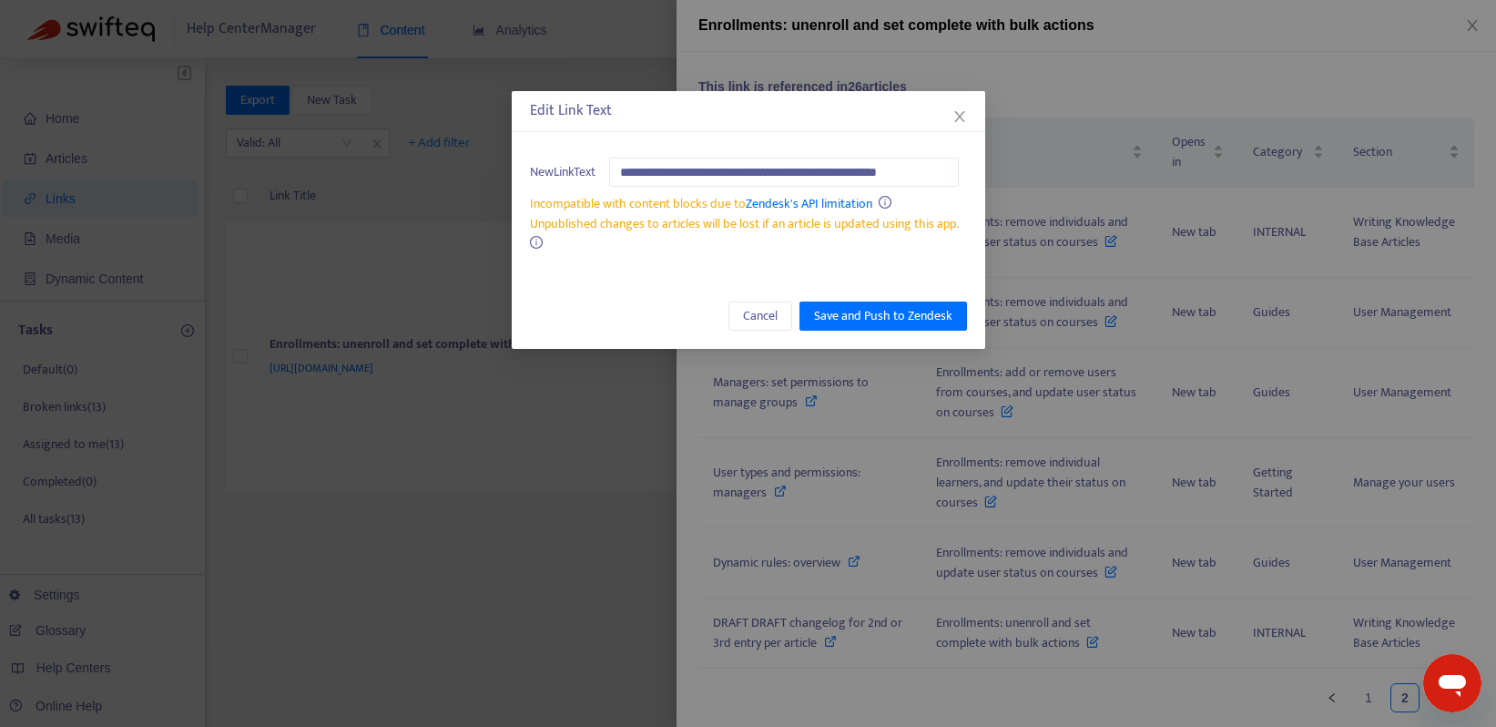
scroll to position [0, 4]
type input "**********"
click at [895, 316] on span "Save and Push to Zendesk" at bounding box center [883, 316] width 138 height 20
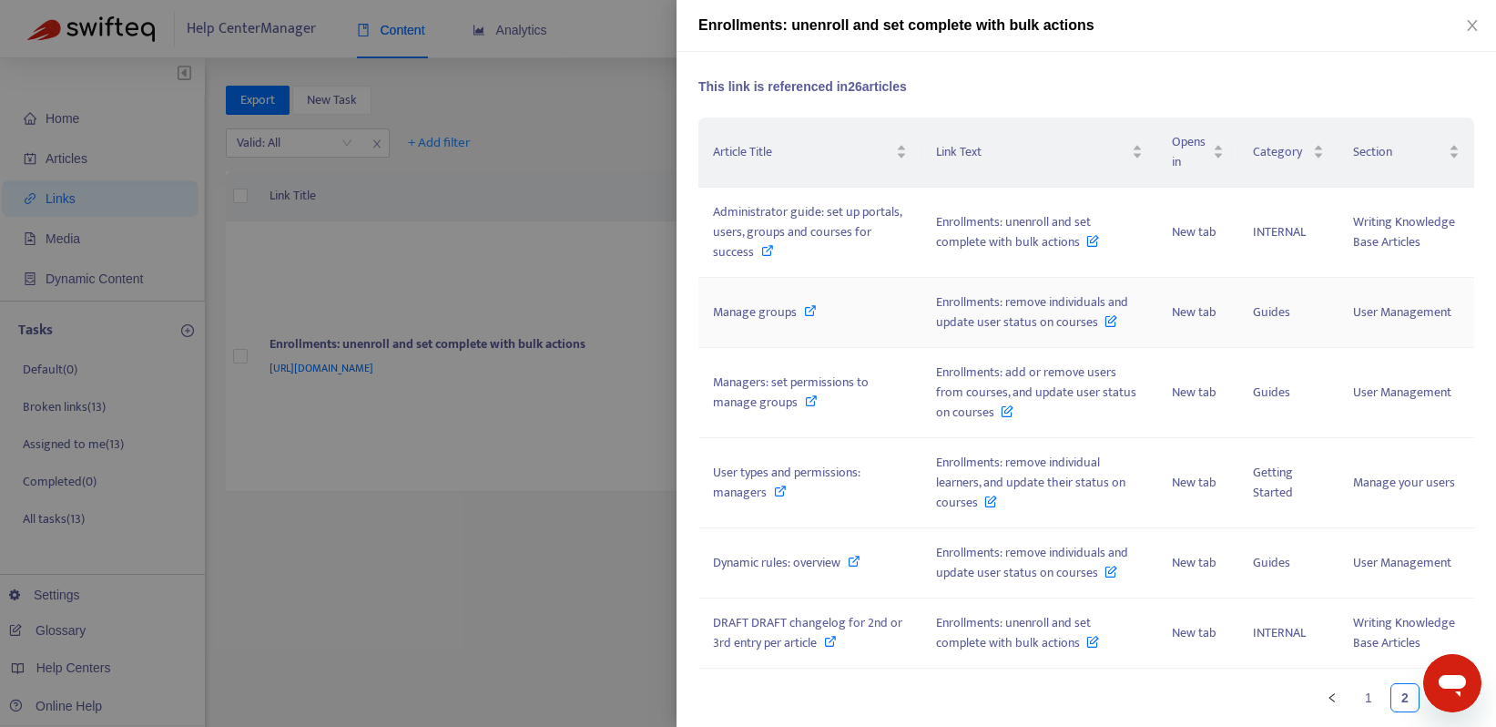
click at [1105, 321] on icon at bounding box center [1111, 317] width 13 height 20
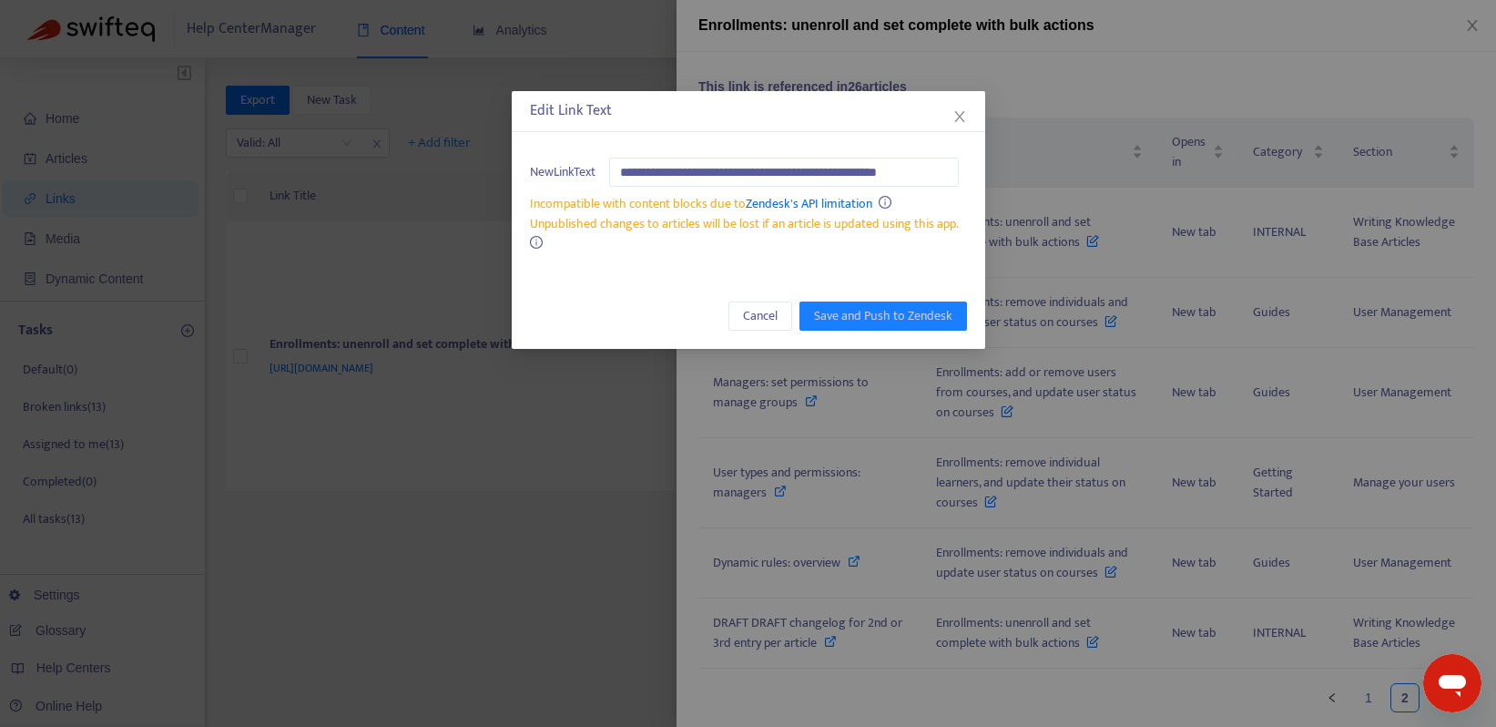
scroll to position [0, 4]
type input "**********"
click at [928, 308] on span "Save and Push to Zendesk" at bounding box center [883, 316] width 138 height 20
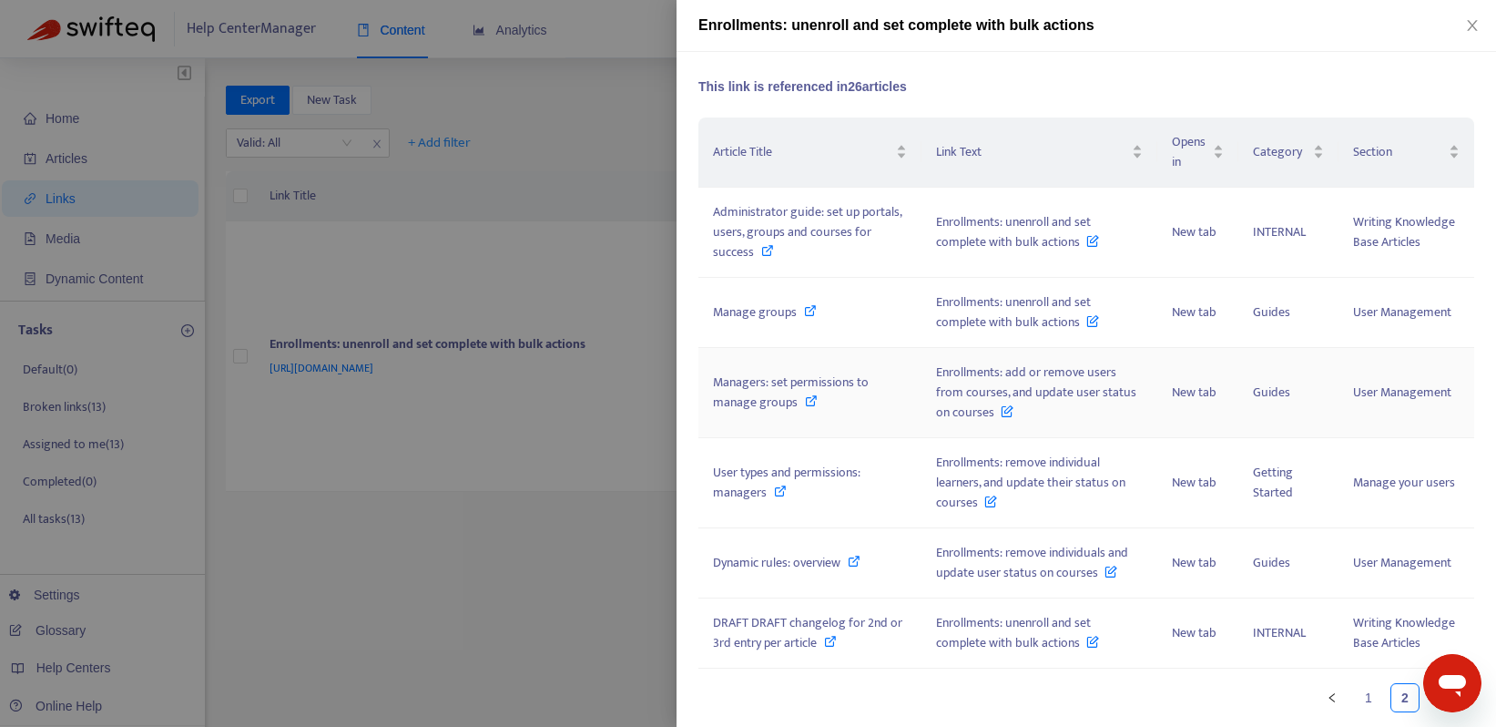
click at [1001, 408] on icon at bounding box center [1007, 407] width 13 height 20
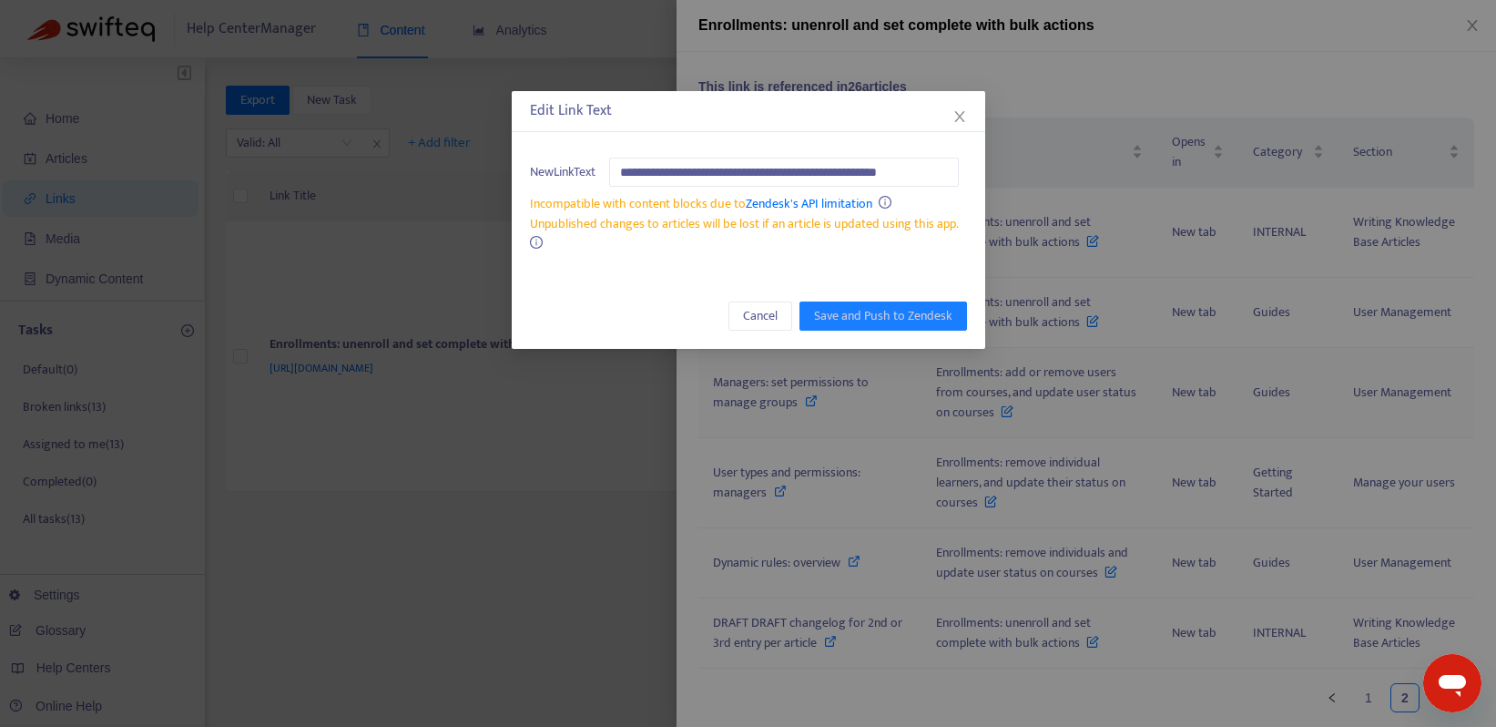
scroll to position [0, 4]
type input "**********"
click at [926, 315] on span "Save and Push to Zendesk" at bounding box center [883, 316] width 138 height 20
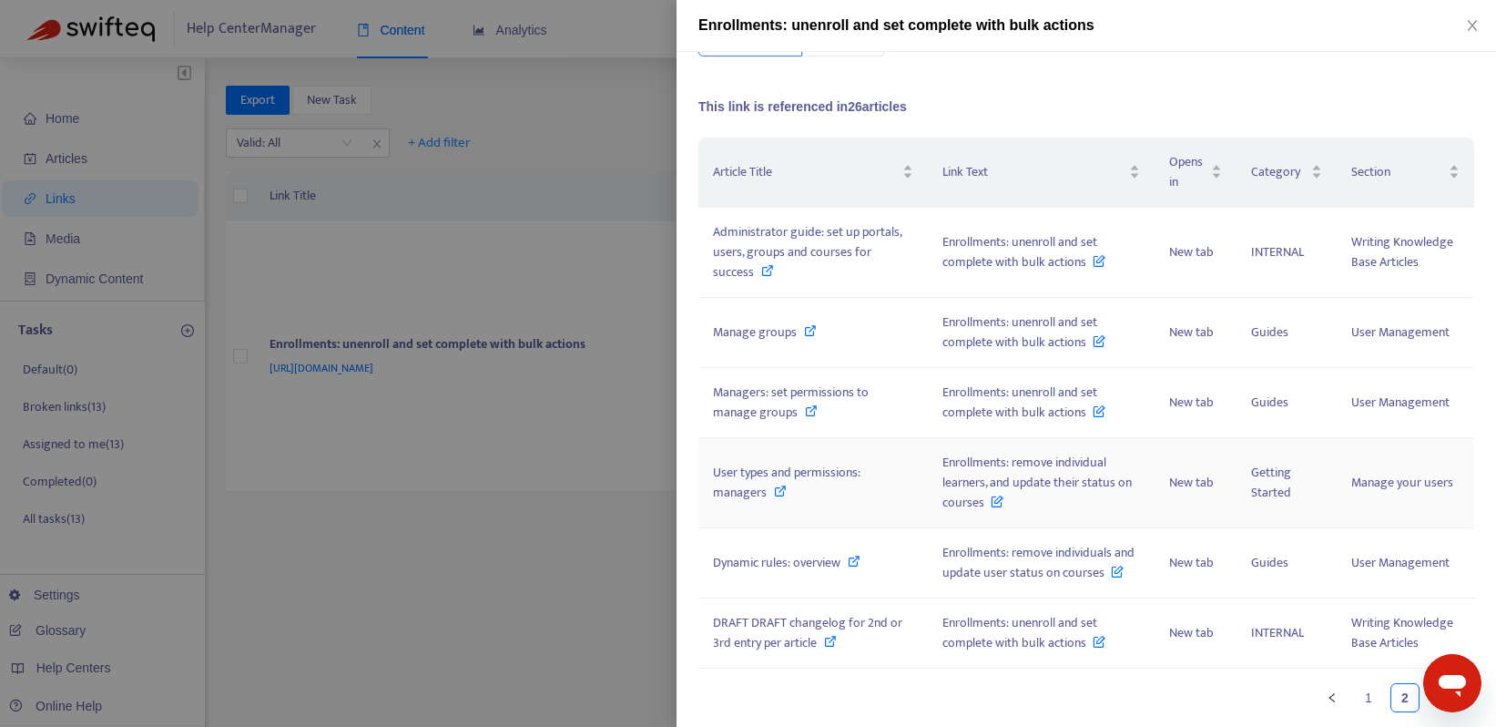
click at [991, 487] on icon at bounding box center [997, 497] width 13 height 20
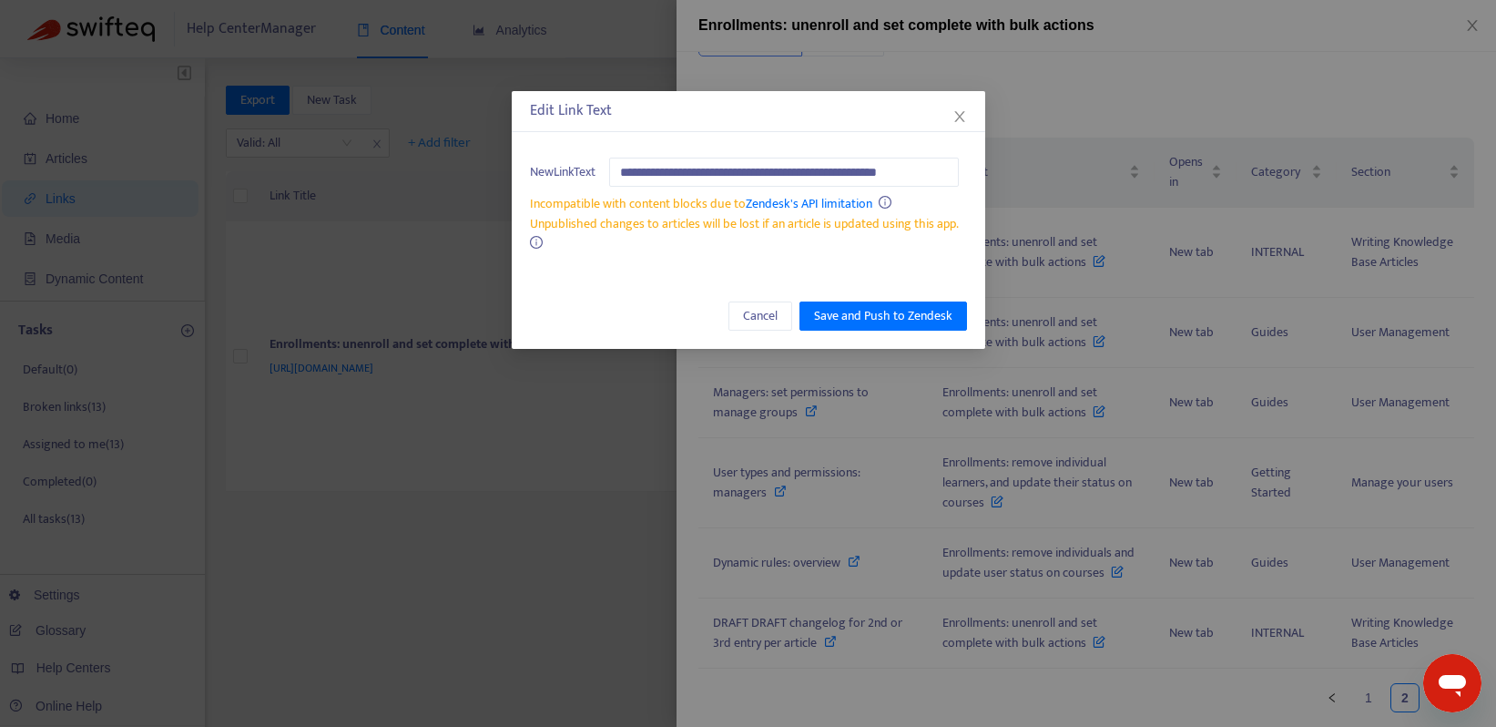
scroll to position [0, 4]
type input "**********"
click at [926, 307] on span "Save and Push to Zendesk" at bounding box center [883, 316] width 138 height 20
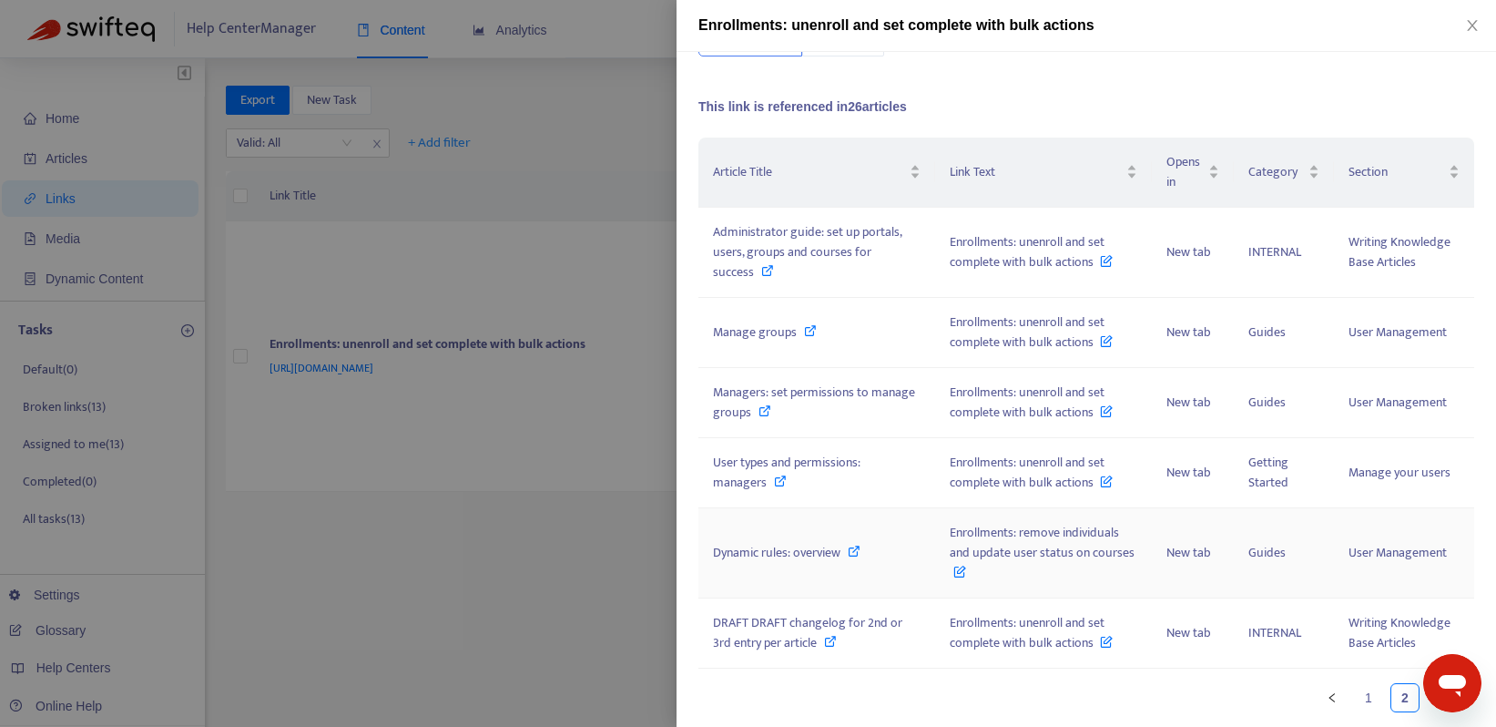
scroll to position [125, 0]
click at [954, 566] on icon at bounding box center [959, 567] width 13 height 20
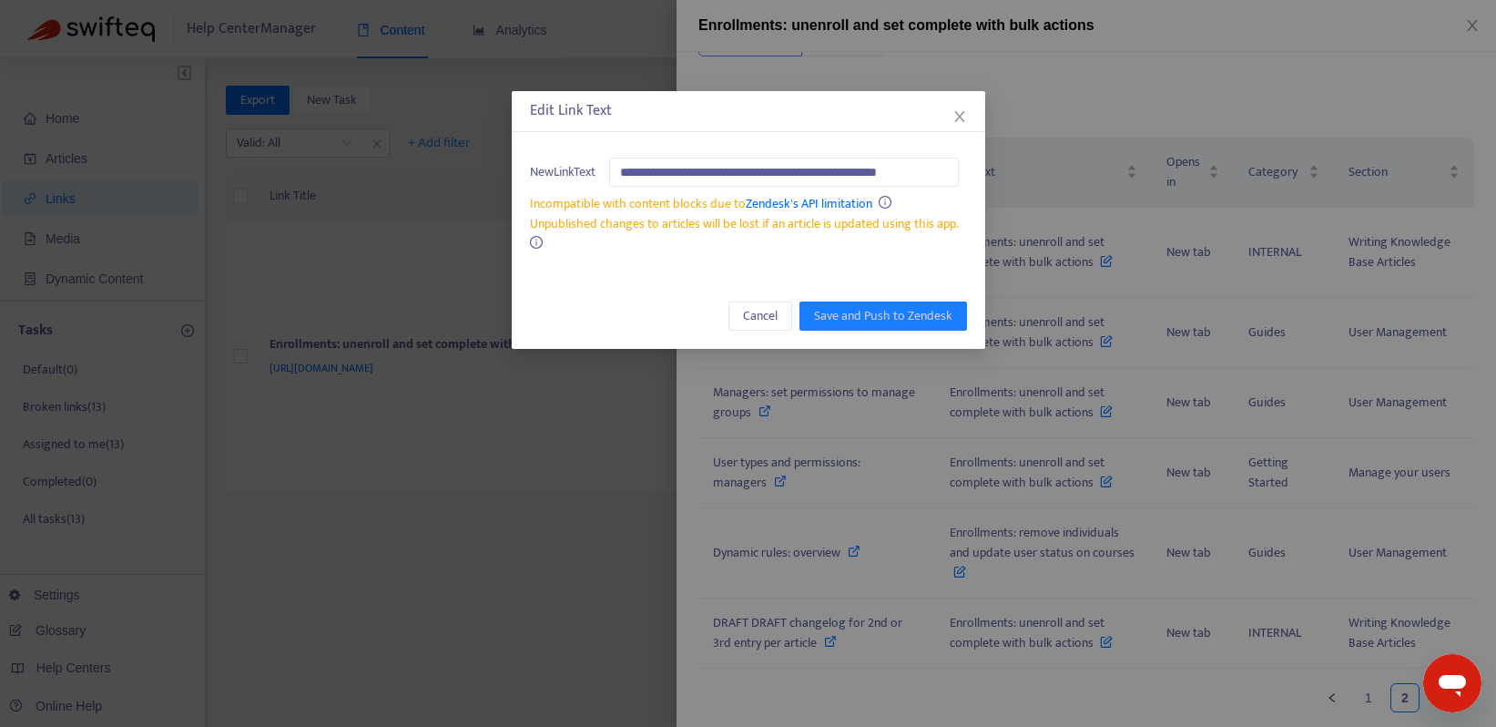
scroll to position [0, 4]
type input "**********"
click at [902, 316] on span "Save and Push to Zendesk" at bounding box center [883, 316] width 138 height 20
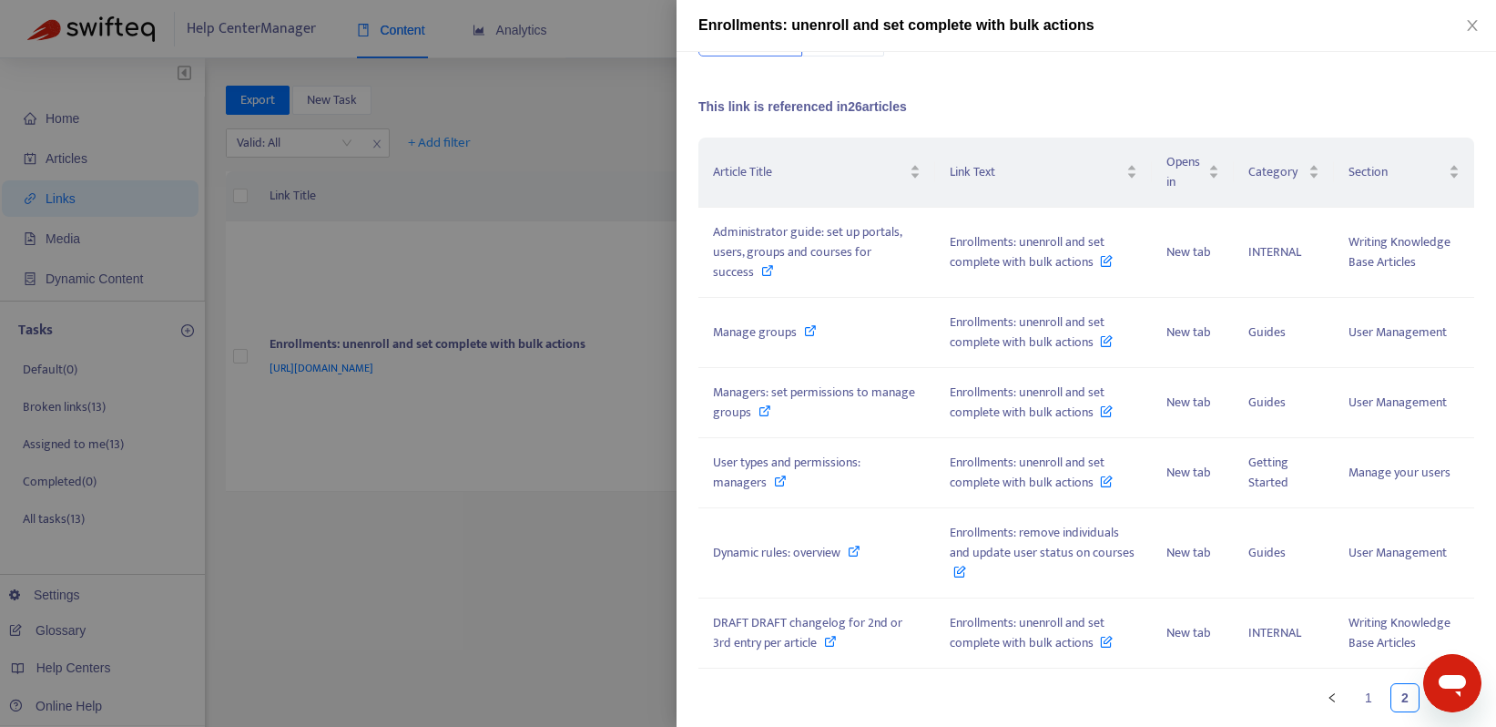
scroll to position [105, 0]
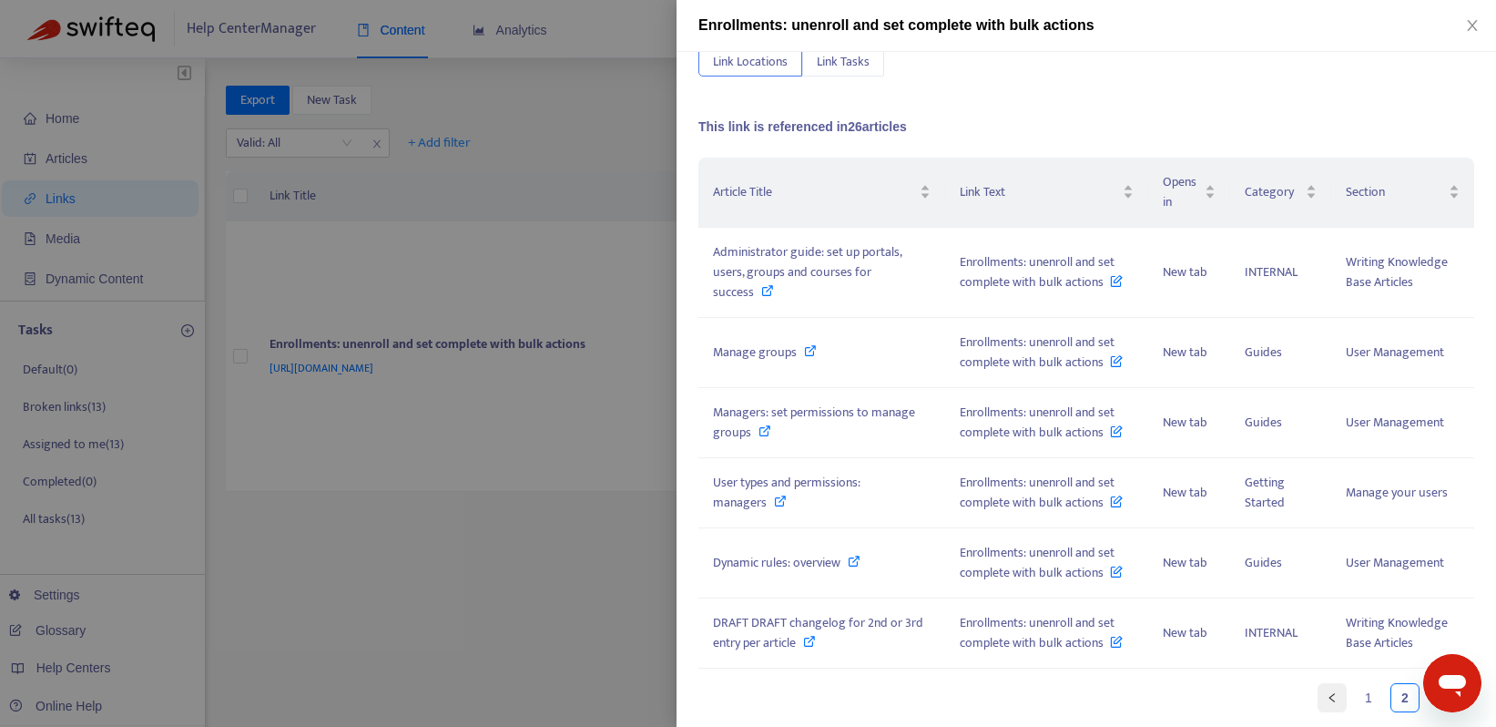
click at [1327, 697] on icon "left" at bounding box center [1332, 697] width 11 height 11
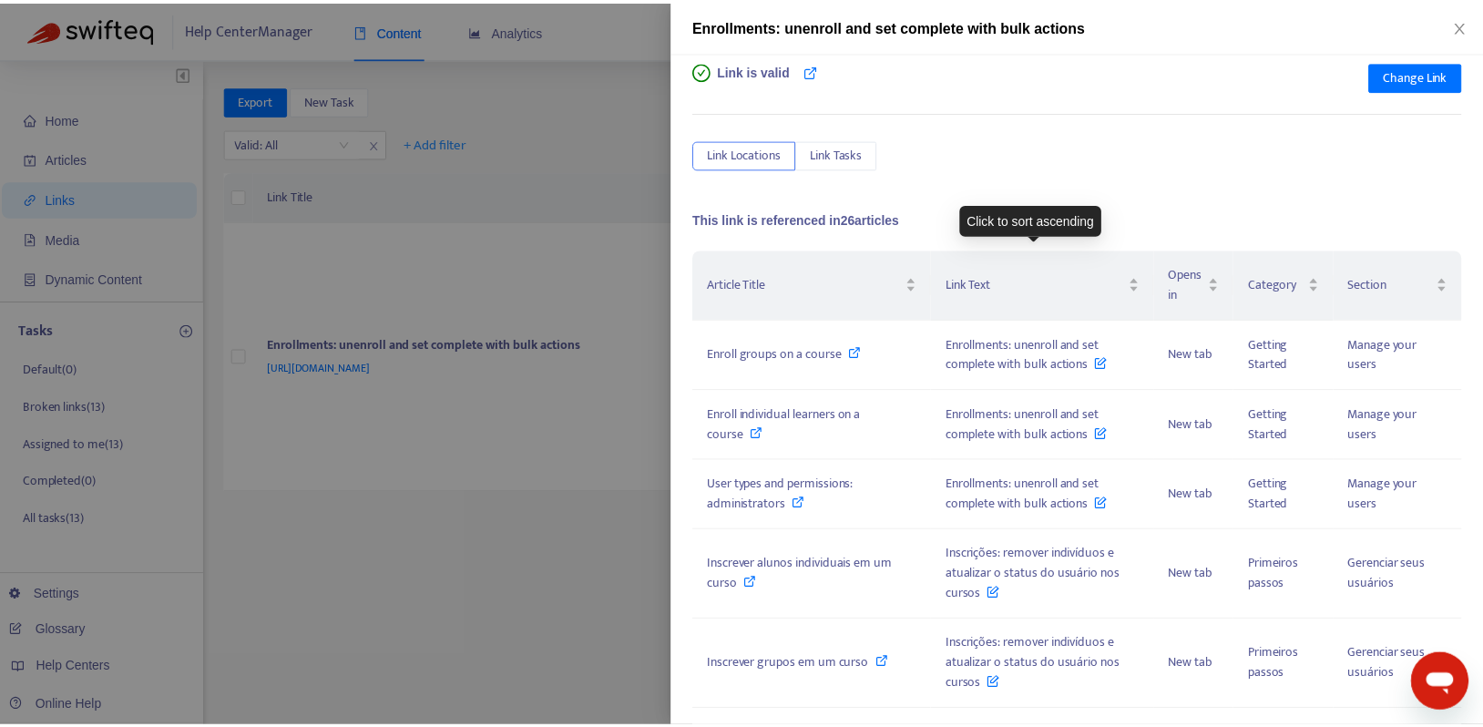
scroll to position [0, 0]
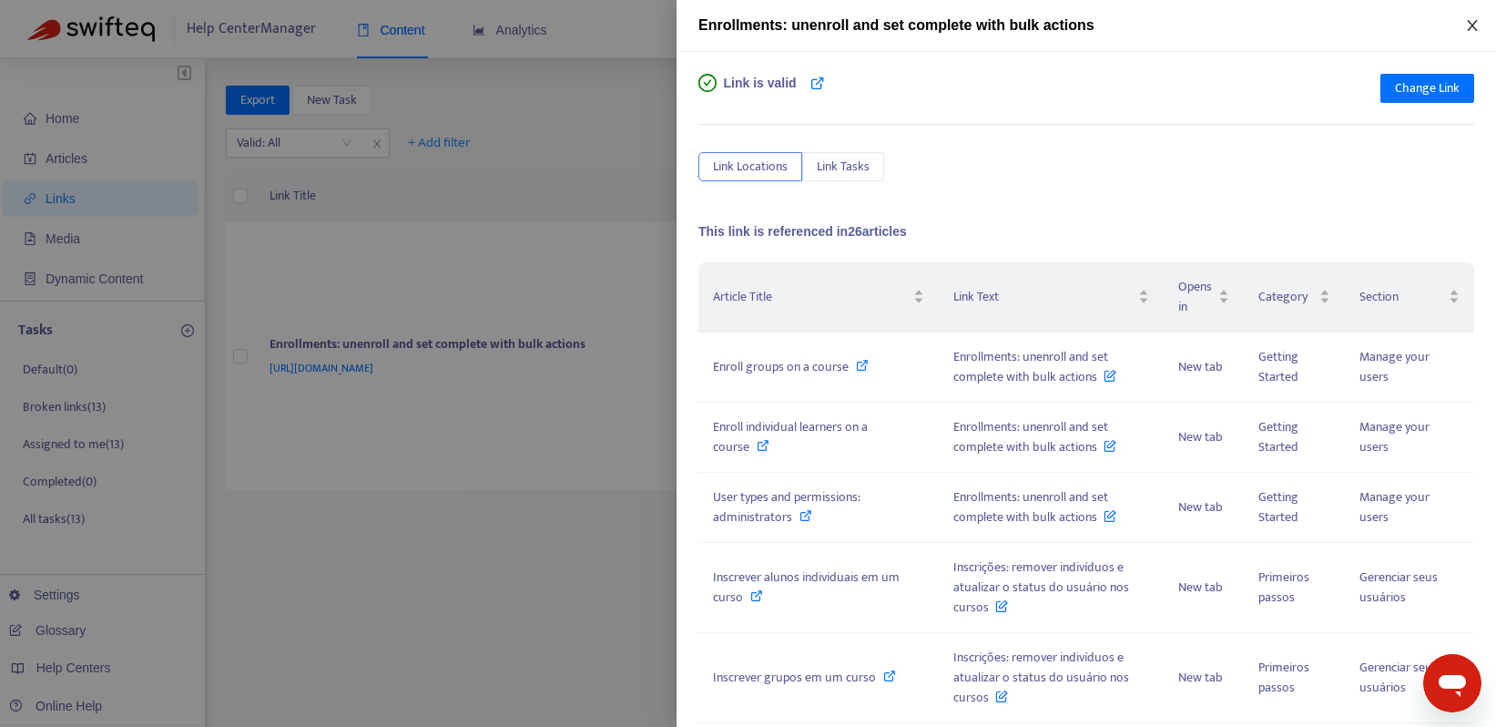
click at [1470, 20] on icon "close" at bounding box center [1472, 25] width 15 height 15
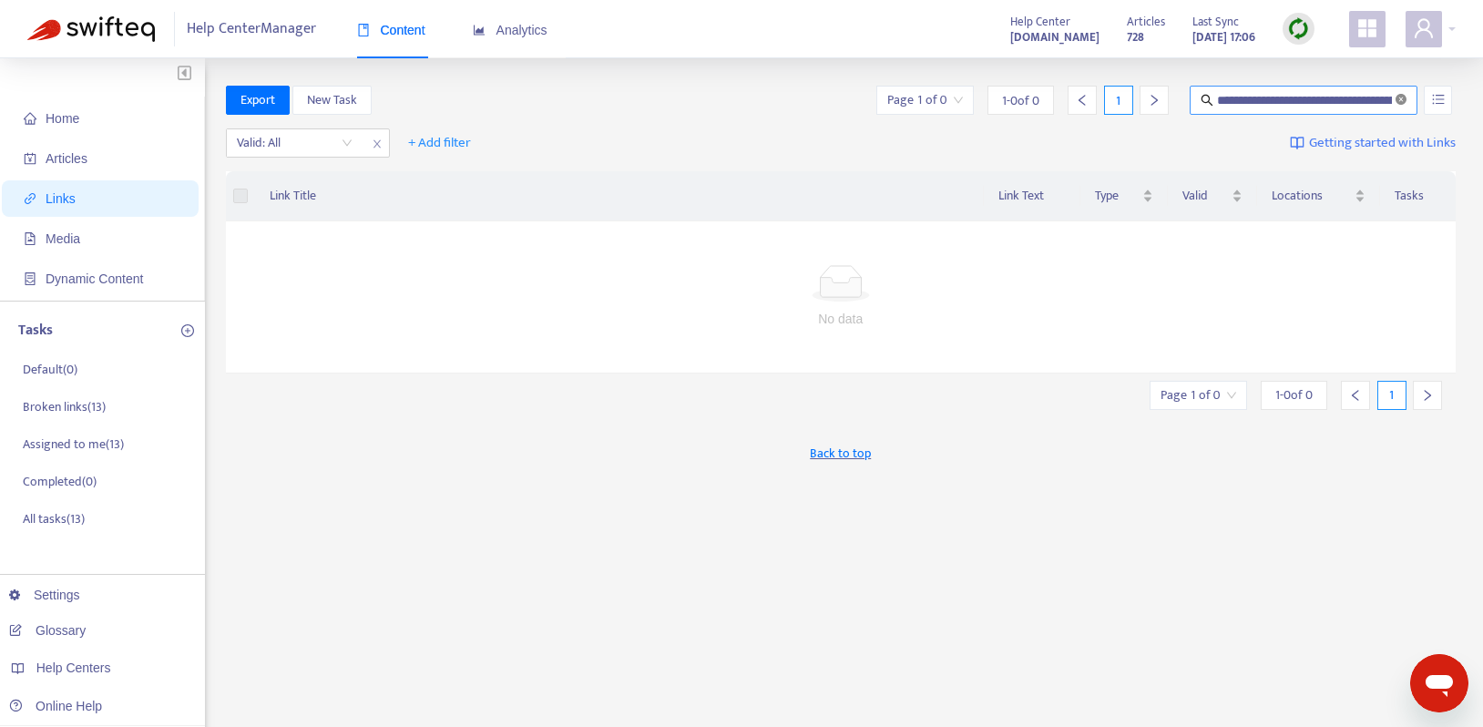
click at [1402, 99] on icon "close-circle" at bounding box center [1400, 99] width 11 height 11
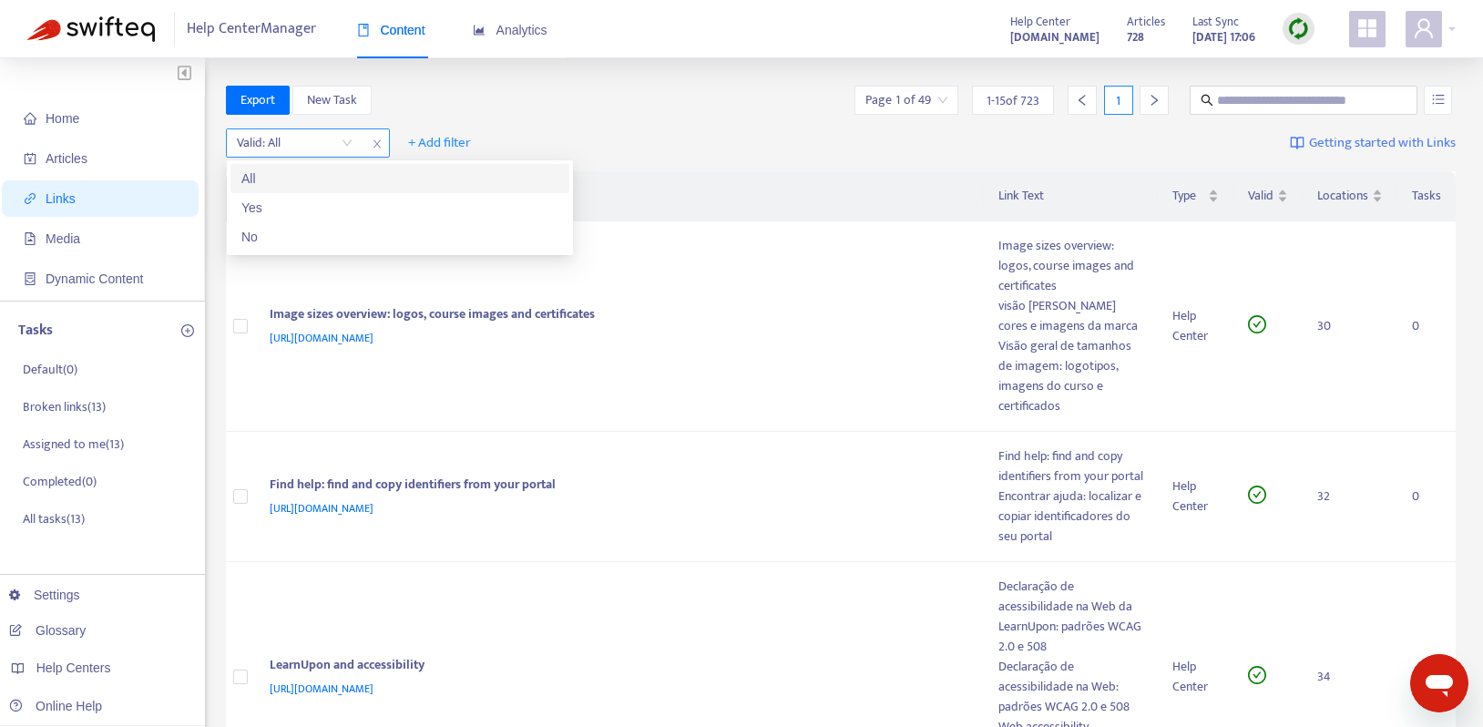
click at [345, 143] on input "search" at bounding box center [295, 142] width 116 height 27
click at [331, 236] on div "No" at bounding box center [399, 237] width 317 height 20
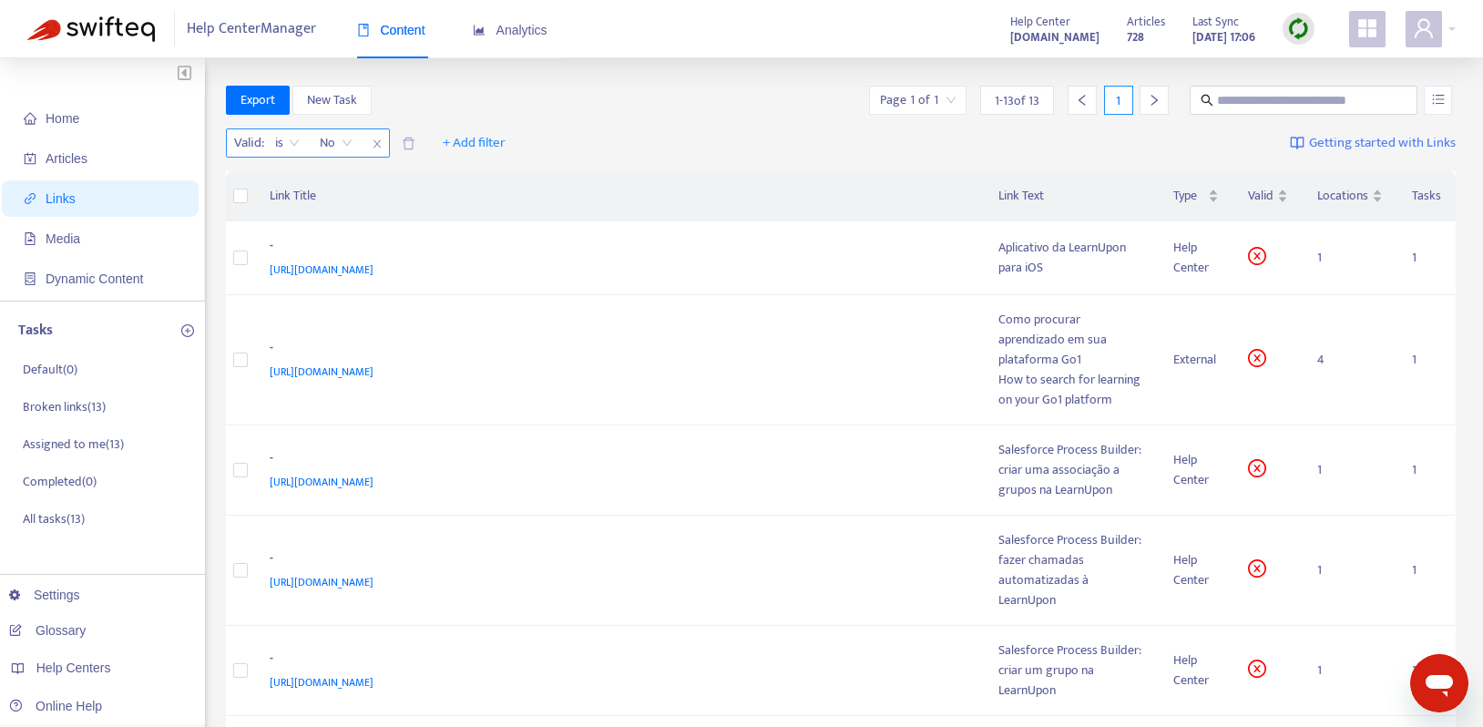
click at [292, 138] on span "is" at bounding box center [287, 142] width 25 height 27
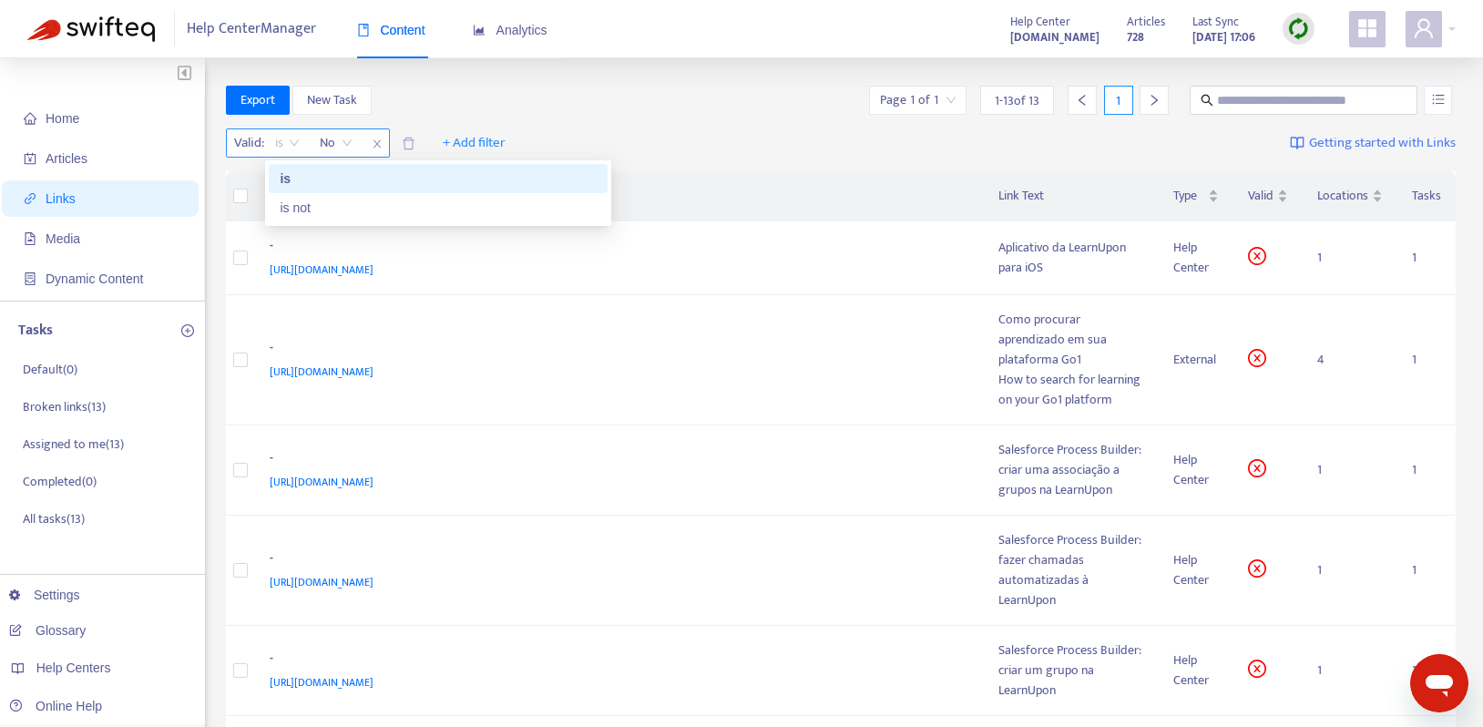
click at [292, 138] on span "is" at bounding box center [287, 142] width 25 height 27
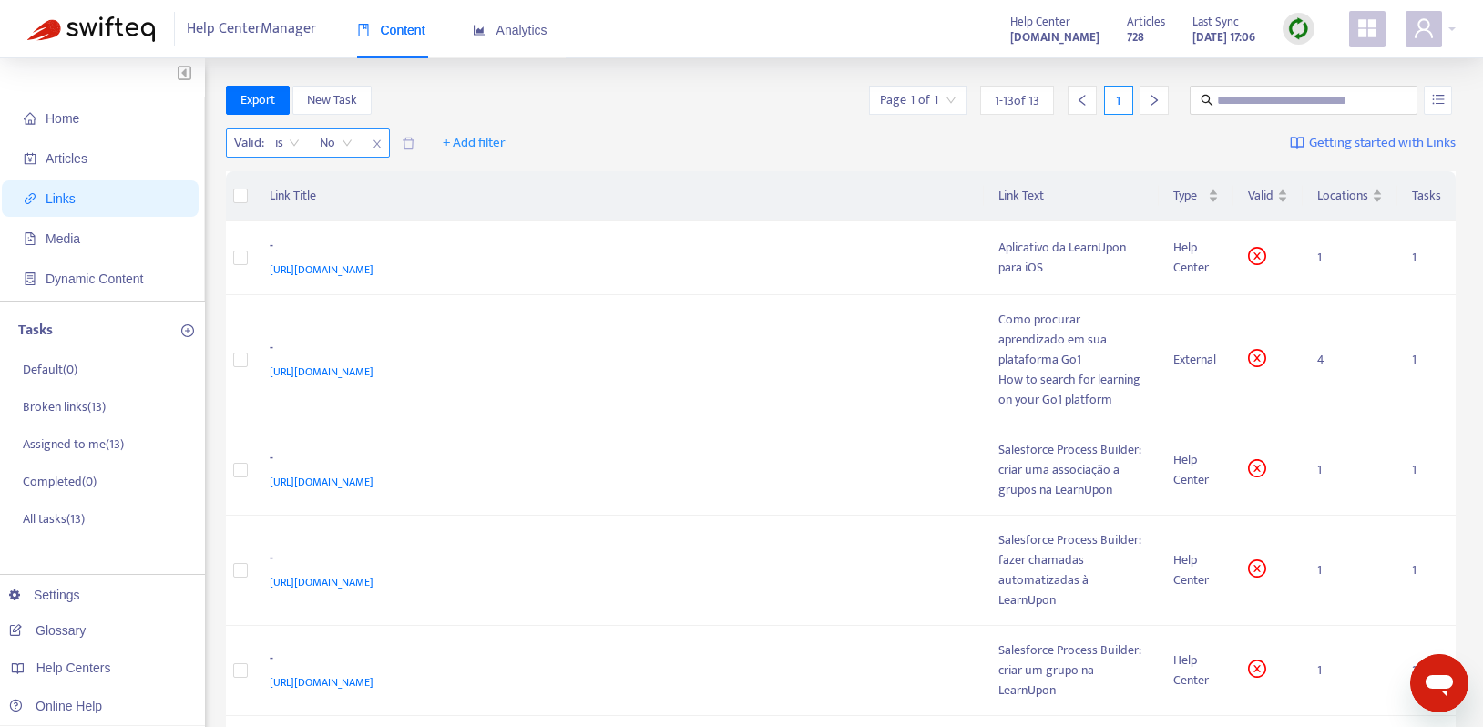
click at [346, 139] on span "No" at bounding box center [336, 142] width 33 height 27
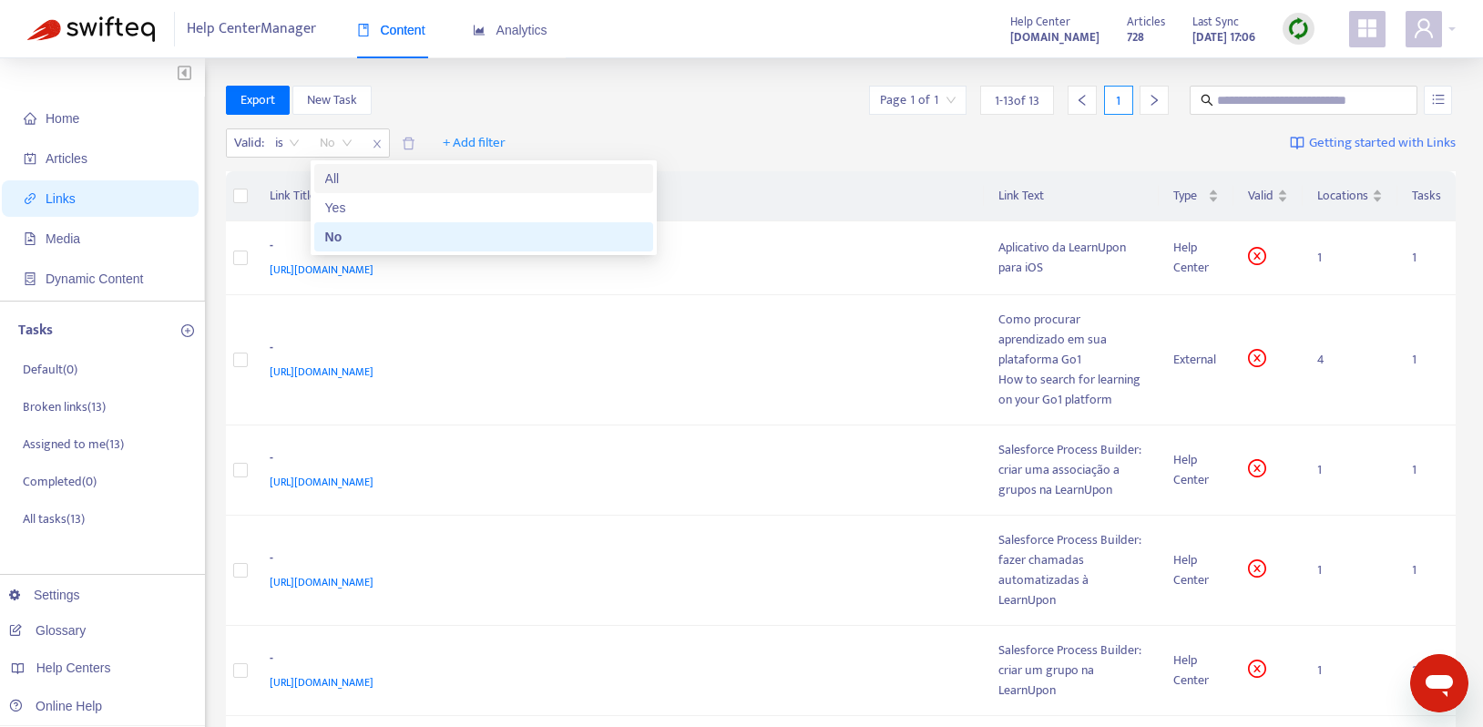
click at [346, 171] on div "All" at bounding box center [483, 178] width 317 height 20
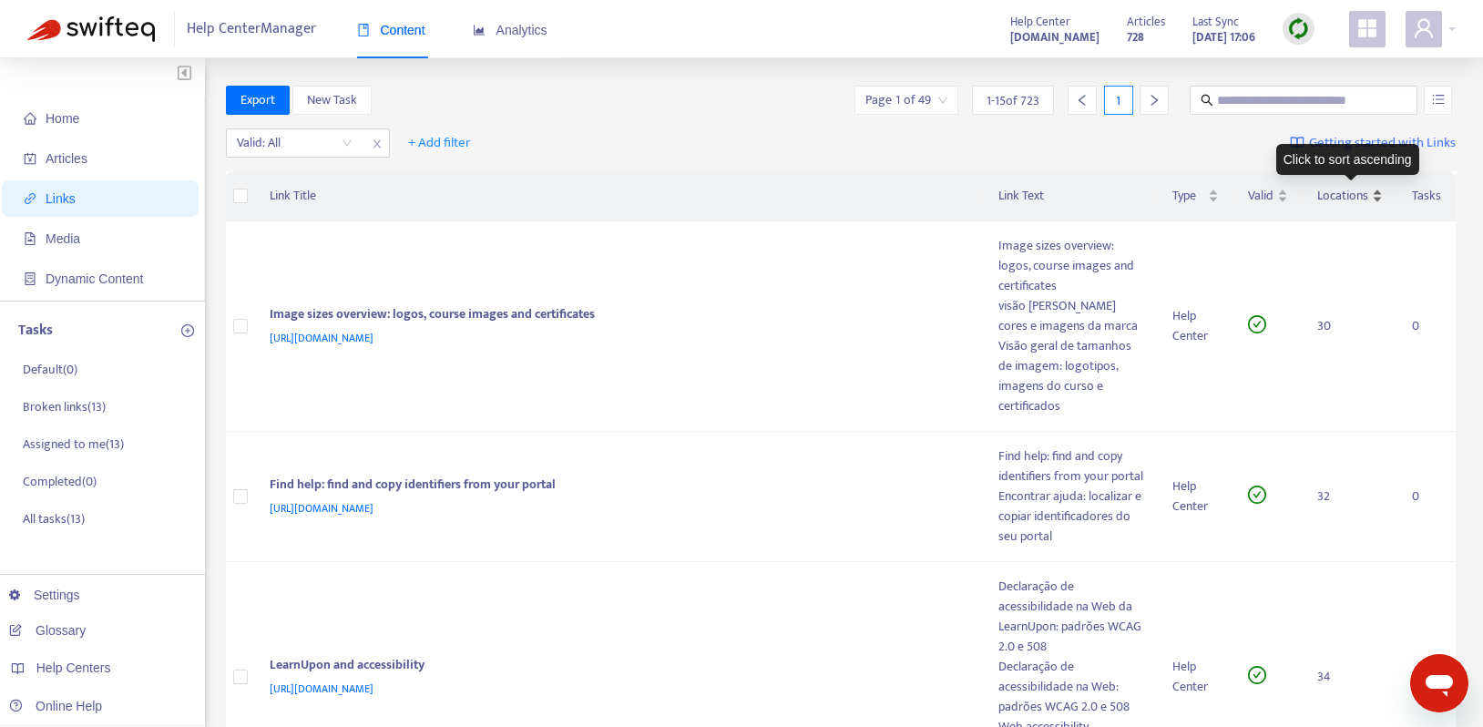
click at [1379, 189] on div "Locations" at bounding box center [1350, 196] width 66 height 20
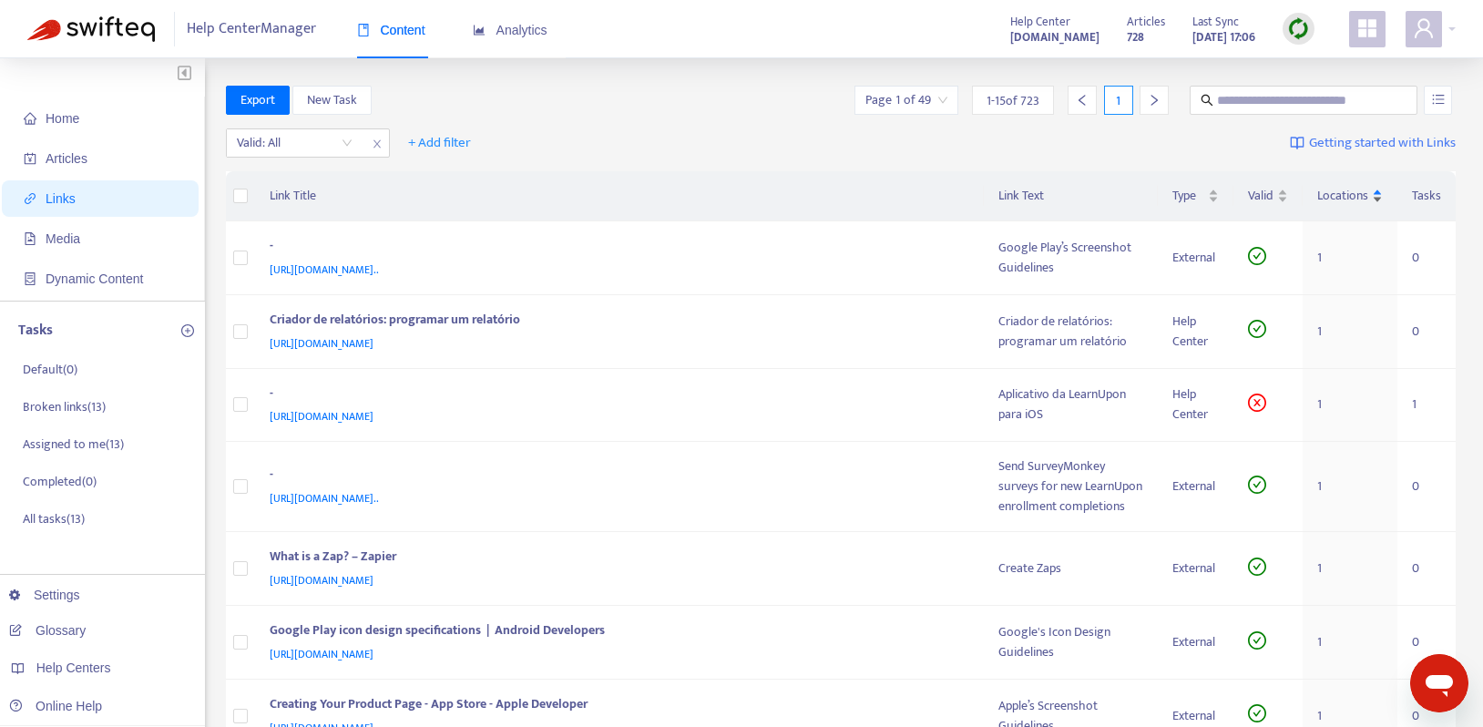
click at [1378, 189] on div "Locations" at bounding box center [1350, 196] width 66 height 20
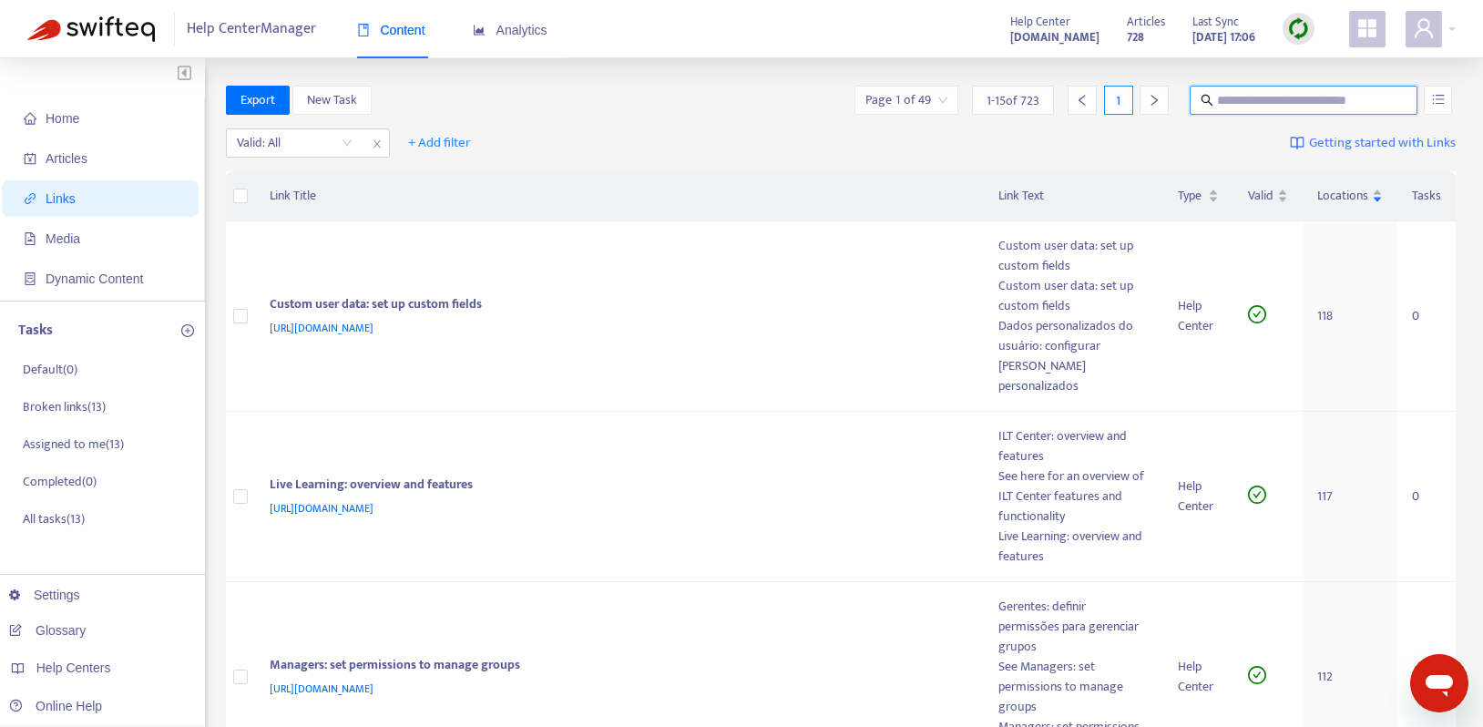
click at [1259, 105] on input "text" at bounding box center [1304, 100] width 175 height 20
type input "***"
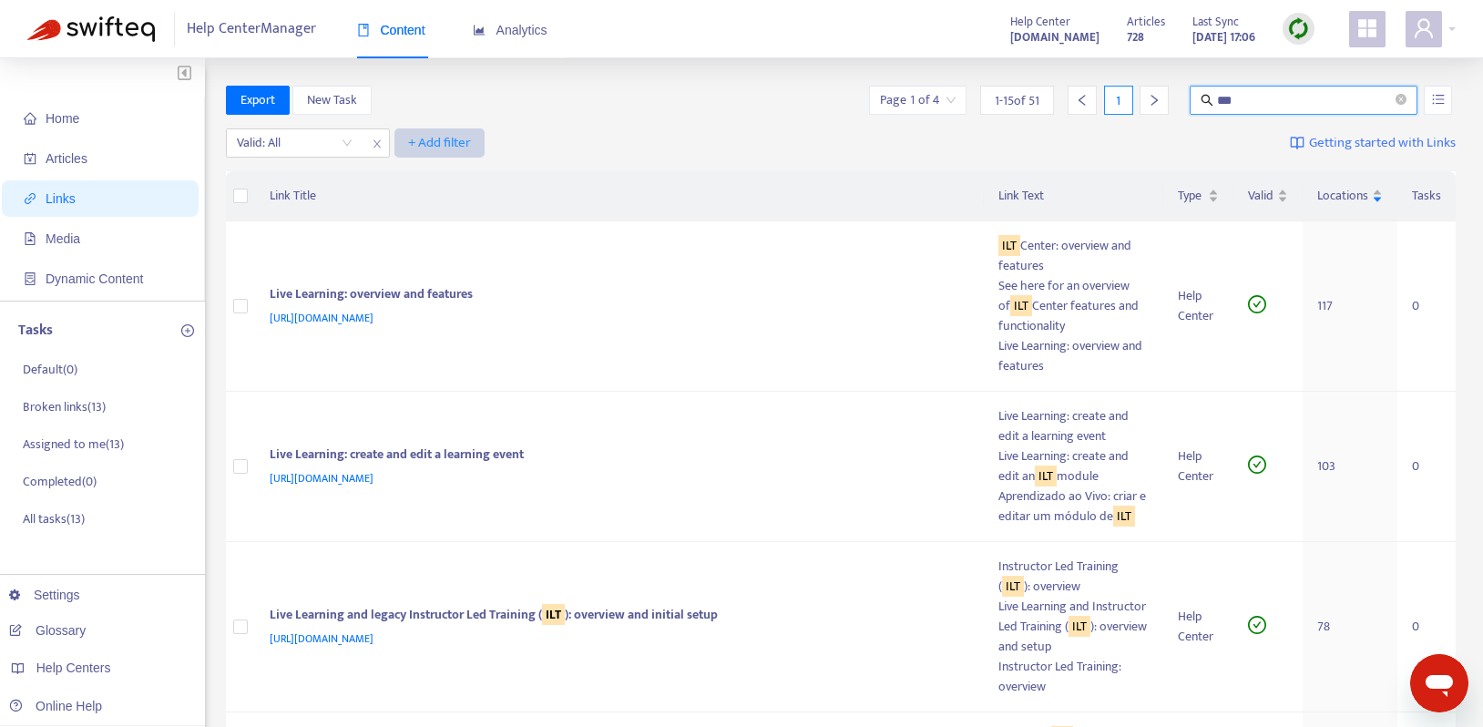
click at [443, 141] on span "+ Add filter" at bounding box center [439, 143] width 63 height 22
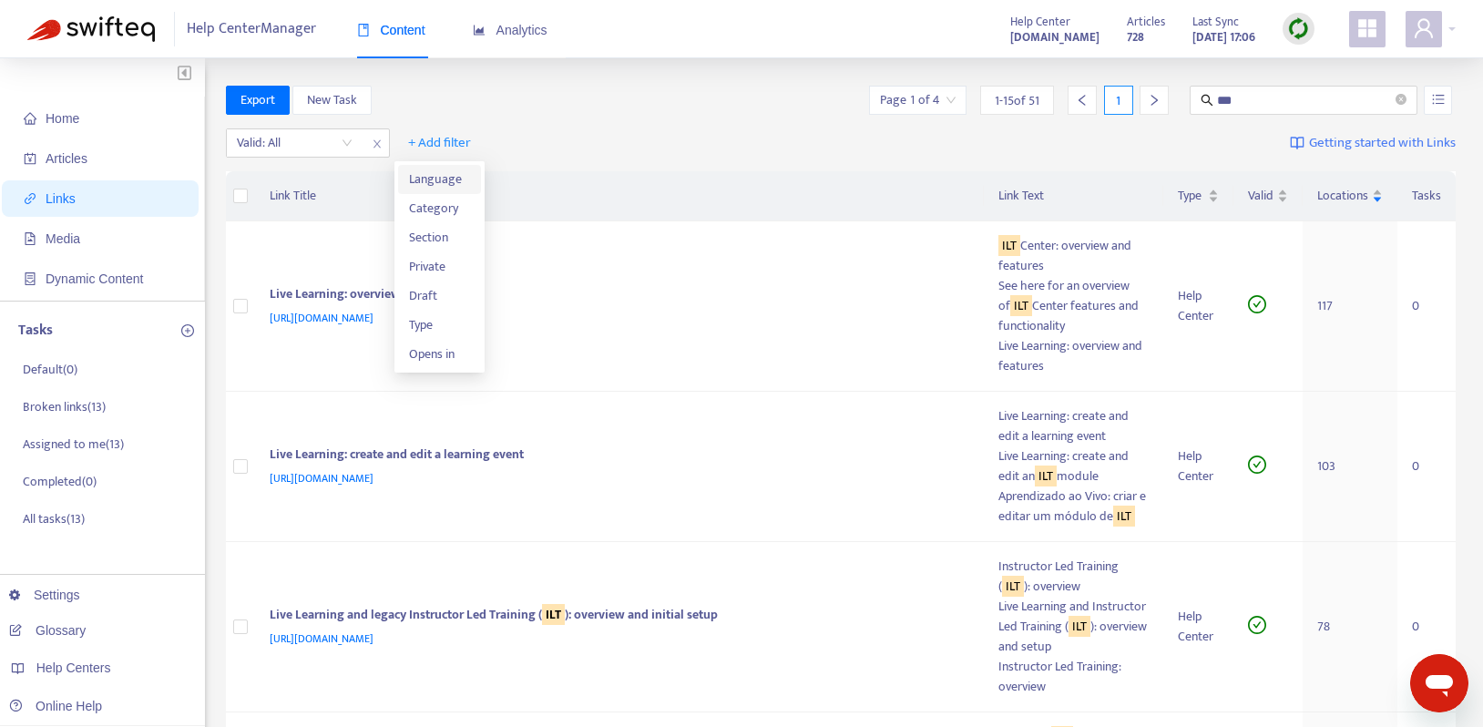
click at [443, 175] on span "Language" at bounding box center [440, 179] width 62 height 20
click at [518, 149] on div "Language: All" at bounding box center [463, 142] width 136 height 27
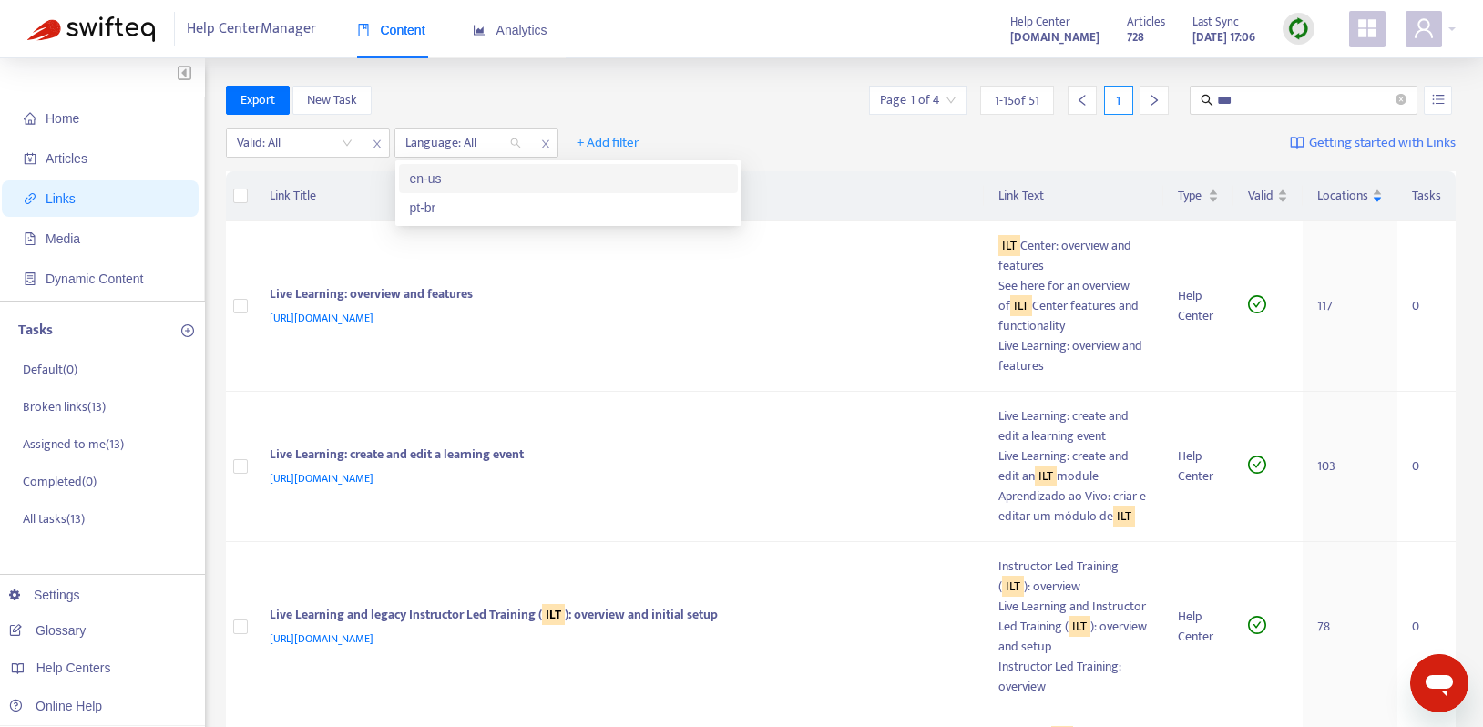
click at [509, 178] on div "en-us" at bounding box center [568, 178] width 317 height 20
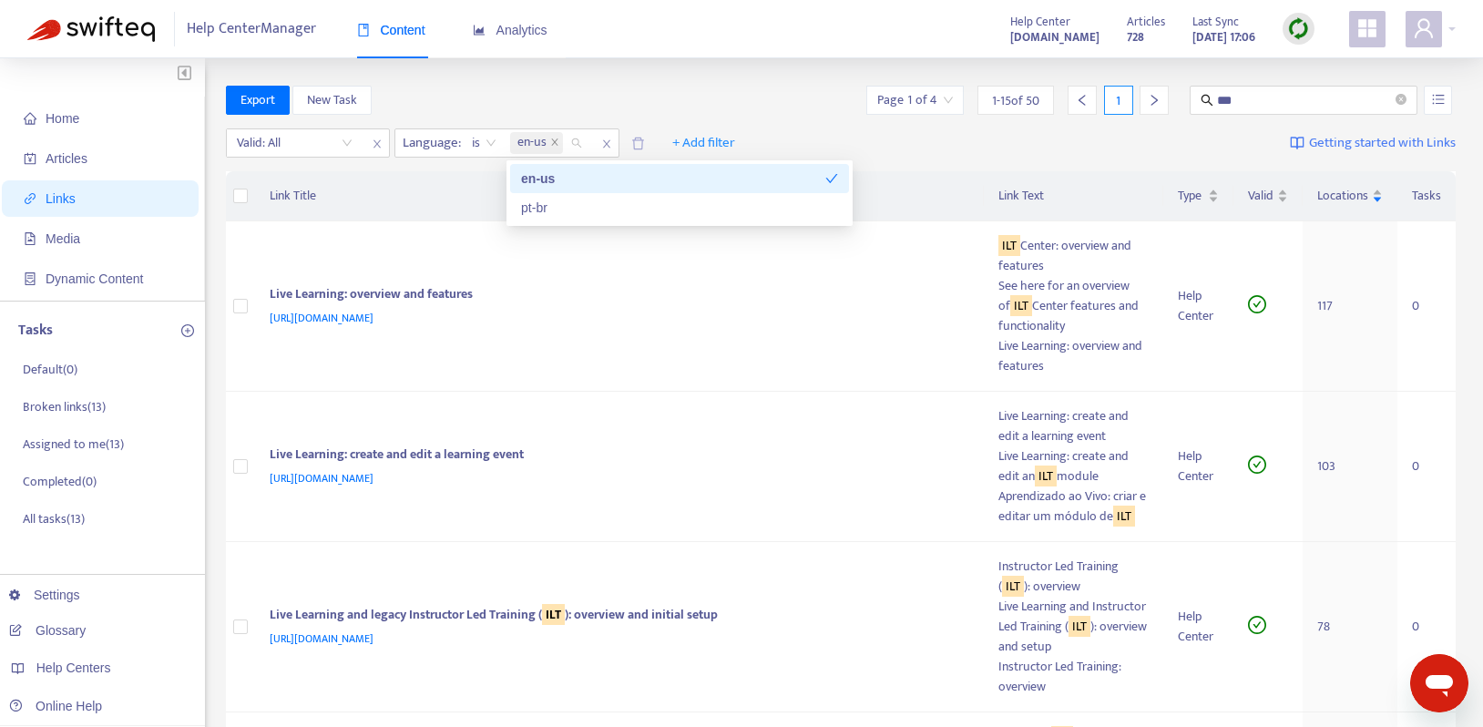
click at [753, 94] on div "Export New Task Page 1 of 4 1 - 15 of 50 1 ***" at bounding box center [841, 100] width 1230 height 29
